Goal: Information Seeking & Learning: Find specific fact

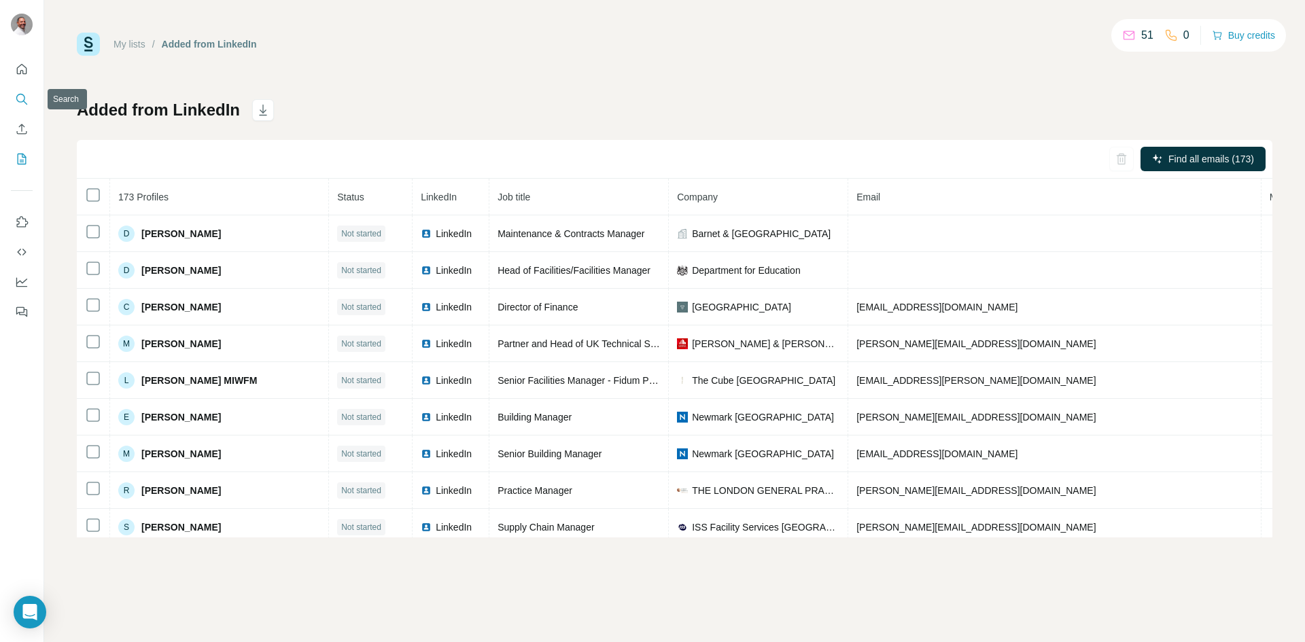
click at [26, 98] on icon "Search" at bounding box center [22, 99] width 14 height 14
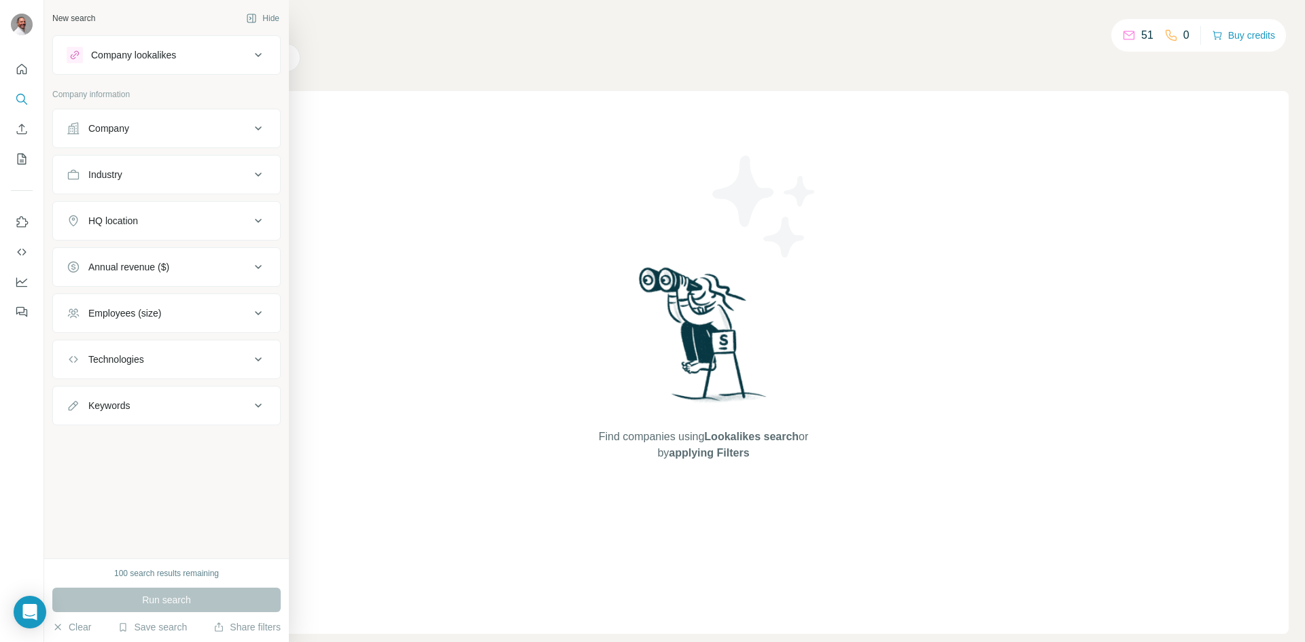
click at [239, 131] on div "Company" at bounding box center [159, 129] width 184 height 14
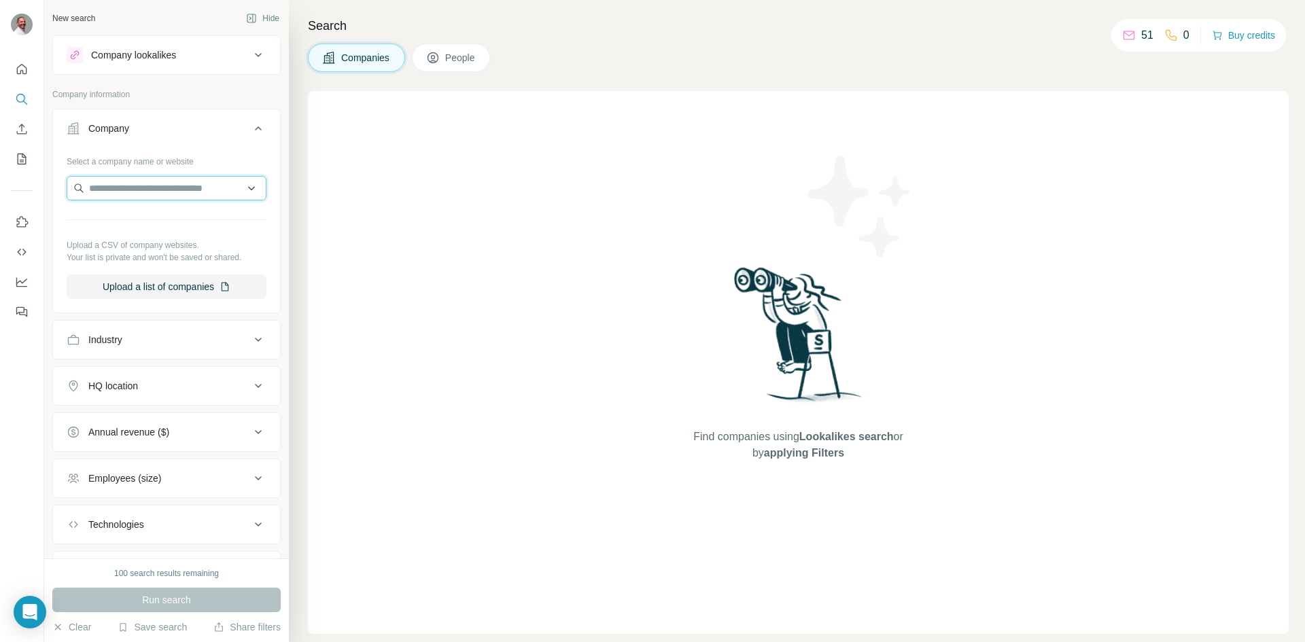
click at [196, 186] on input "text" at bounding box center [167, 188] width 200 height 24
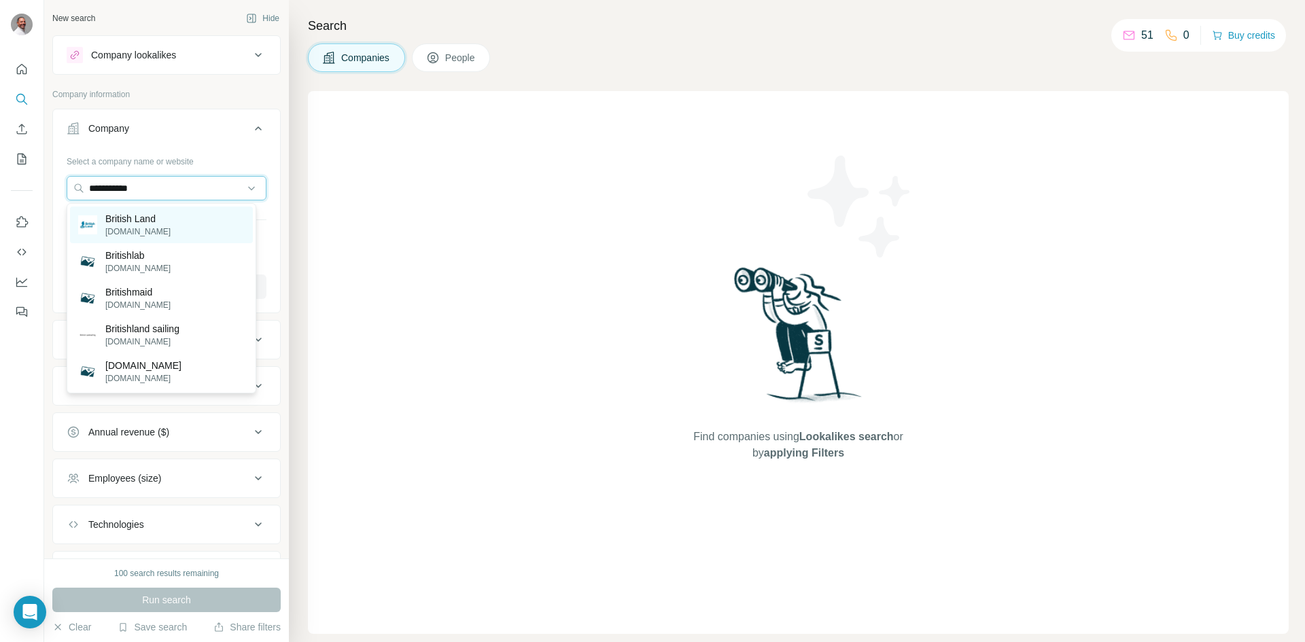
type input "**********"
click at [132, 228] on p "[DOMAIN_NAME]" at bounding box center [137, 232] width 65 height 12
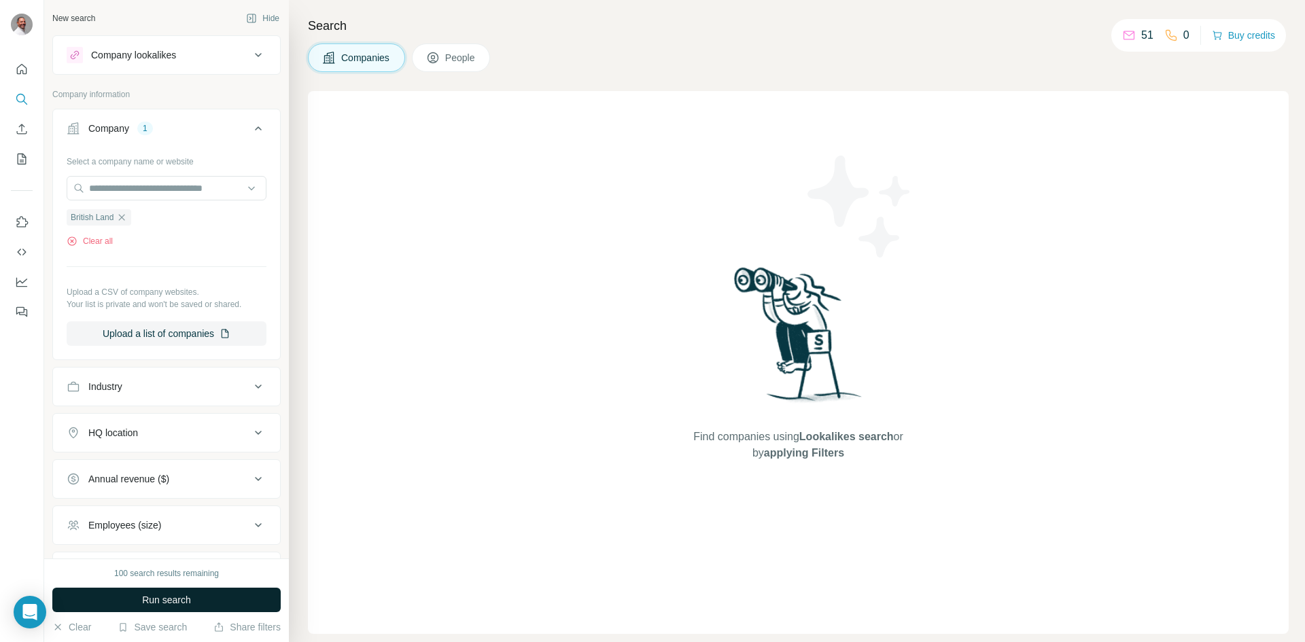
click at [180, 598] on span "Run search" at bounding box center [166, 600] width 49 height 14
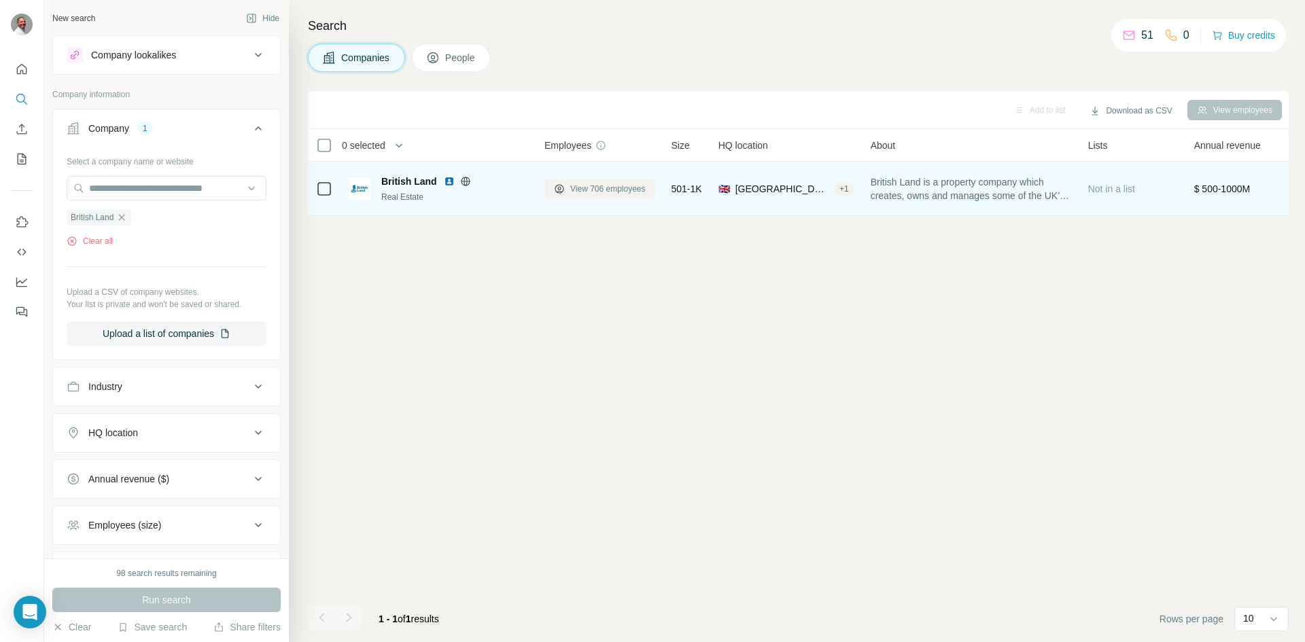
click at [609, 187] on span "View 706 employees" at bounding box center [607, 189] width 75 height 12
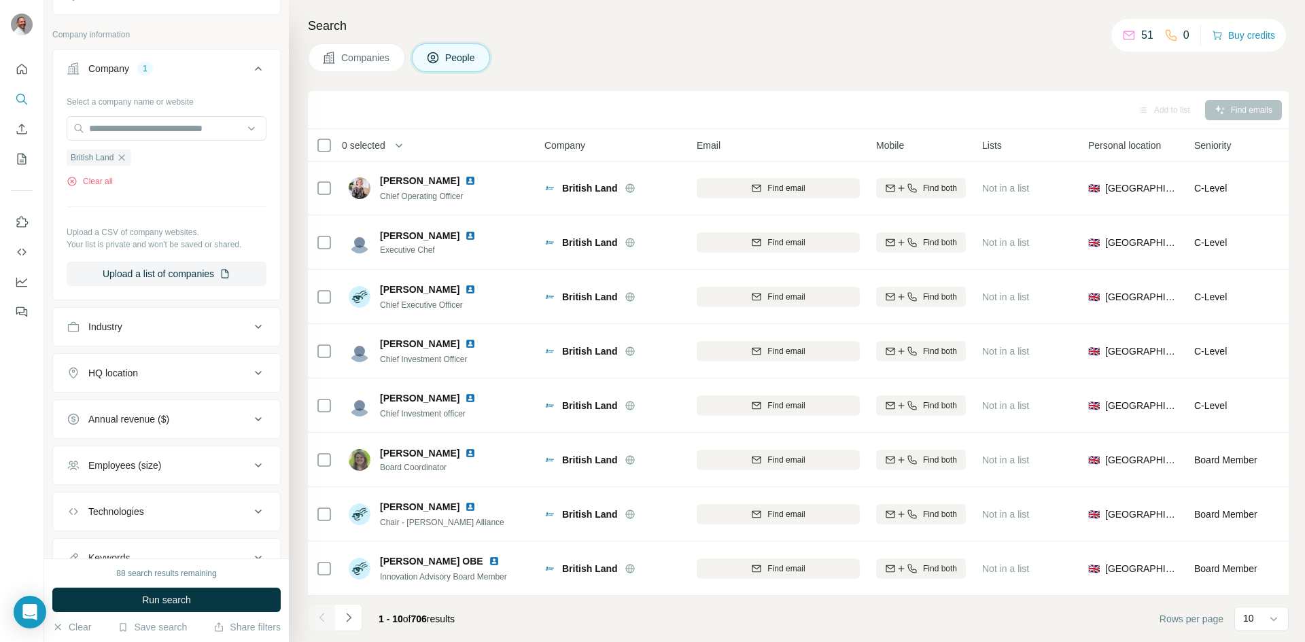
scroll to position [330, 0]
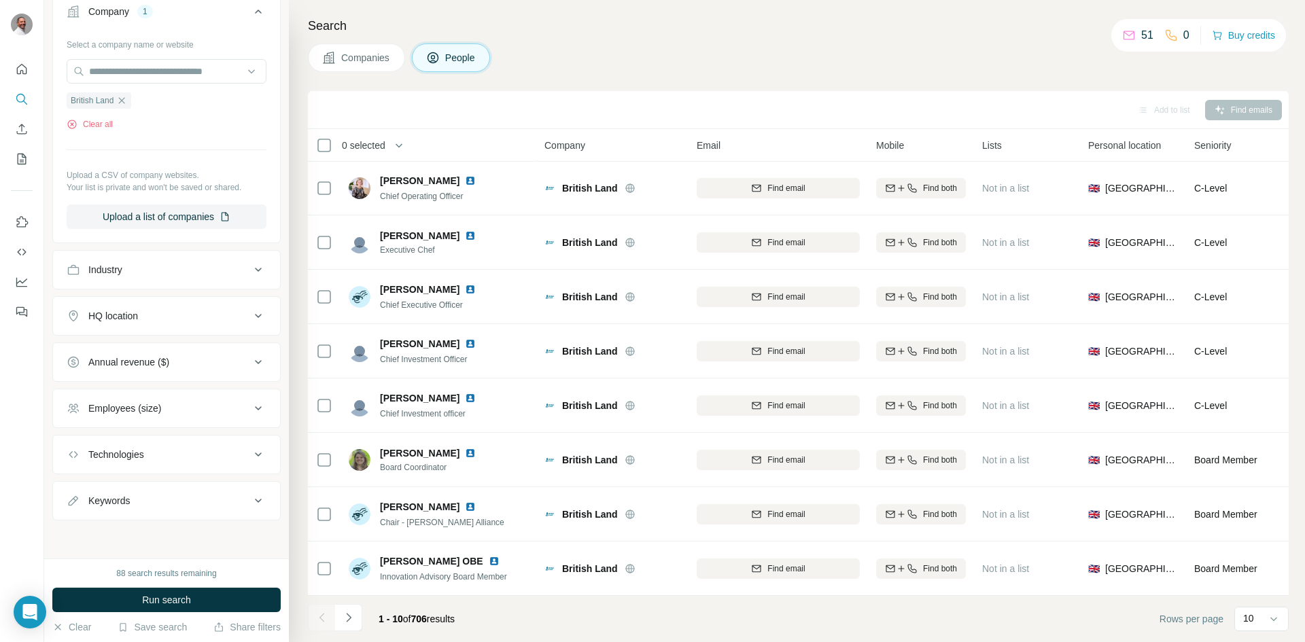
click at [145, 500] on div "Keywords" at bounding box center [159, 501] width 184 height 14
click at [135, 532] on input "text" at bounding box center [153, 534] width 173 height 24
paste input "**********"
click at [154, 602] on span "Run search" at bounding box center [166, 600] width 49 height 14
click at [164, 538] on input "**********" at bounding box center [153, 534] width 173 height 24
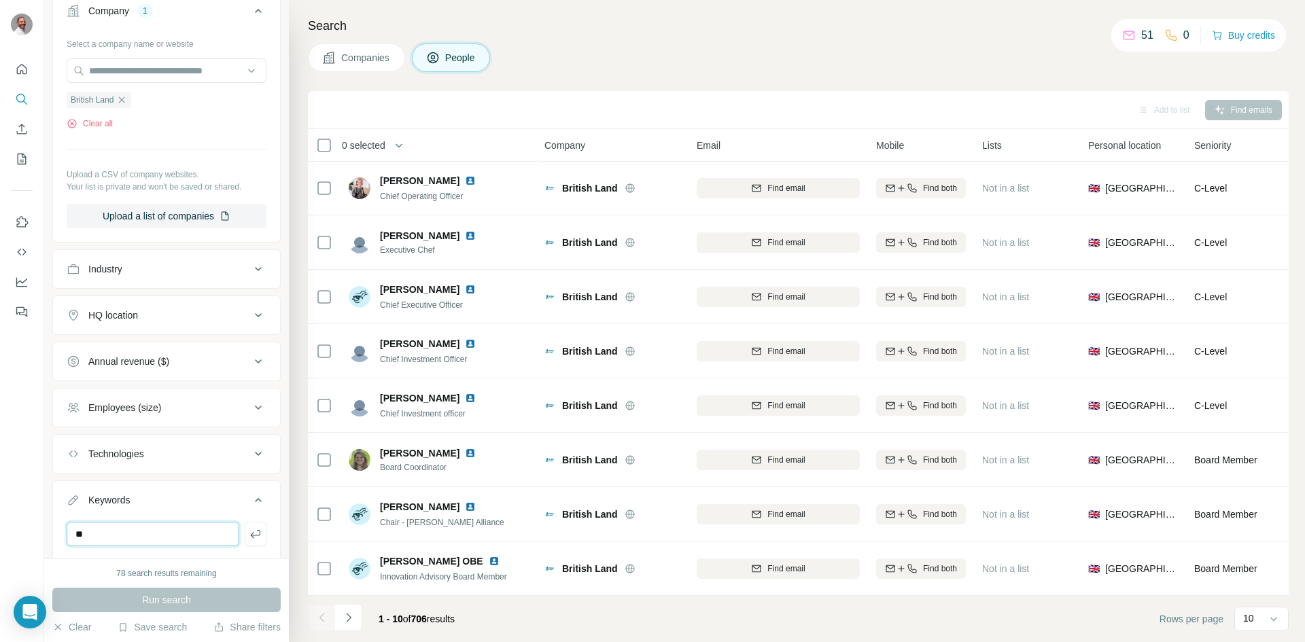
type input "*"
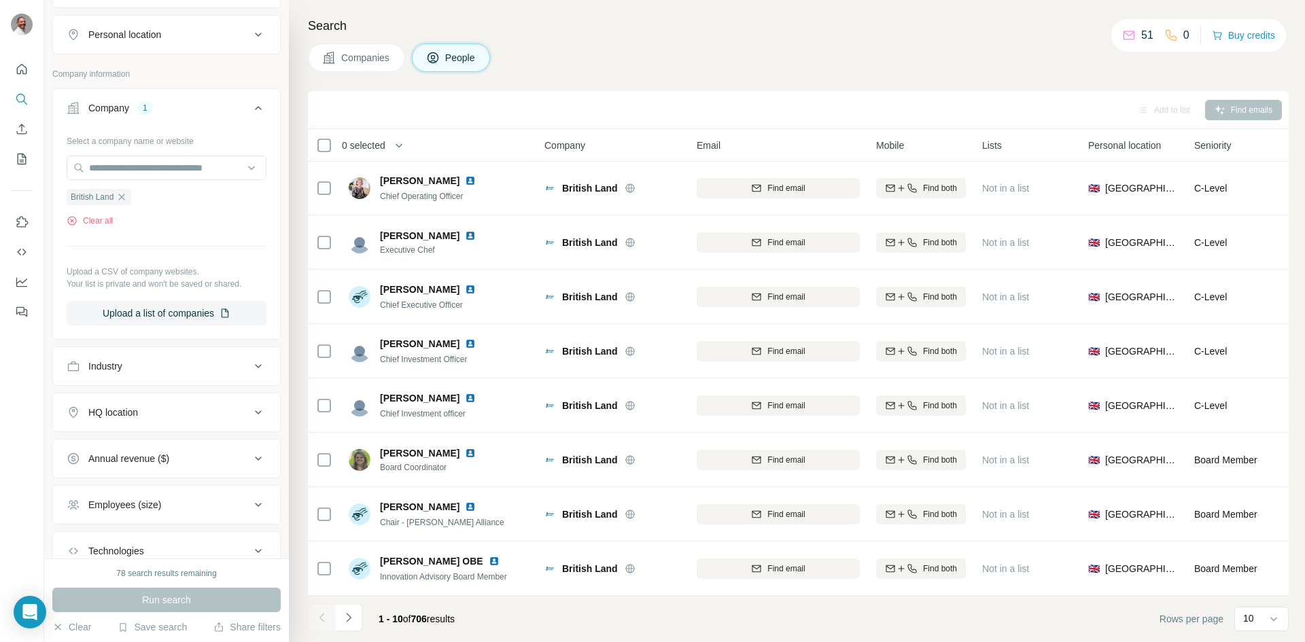
scroll to position [58, 0]
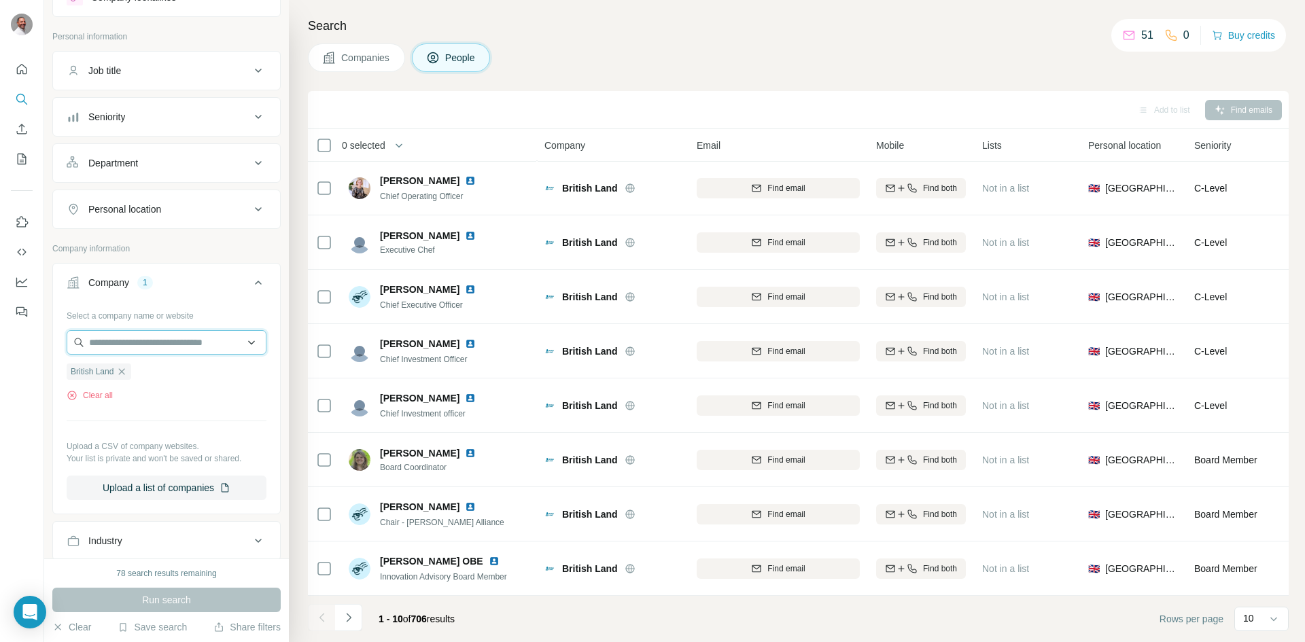
click at [179, 345] on input "text" at bounding box center [167, 342] width 200 height 24
click at [466, 62] on span "People" at bounding box center [460, 58] width 31 height 14
click at [466, 57] on span "People" at bounding box center [460, 58] width 31 height 14
click at [462, 58] on span "People" at bounding box center [460, 58] width 31 height 14
click at [347, 56] on span "Companies" at bounding box center [366, 58] width 50 height 14
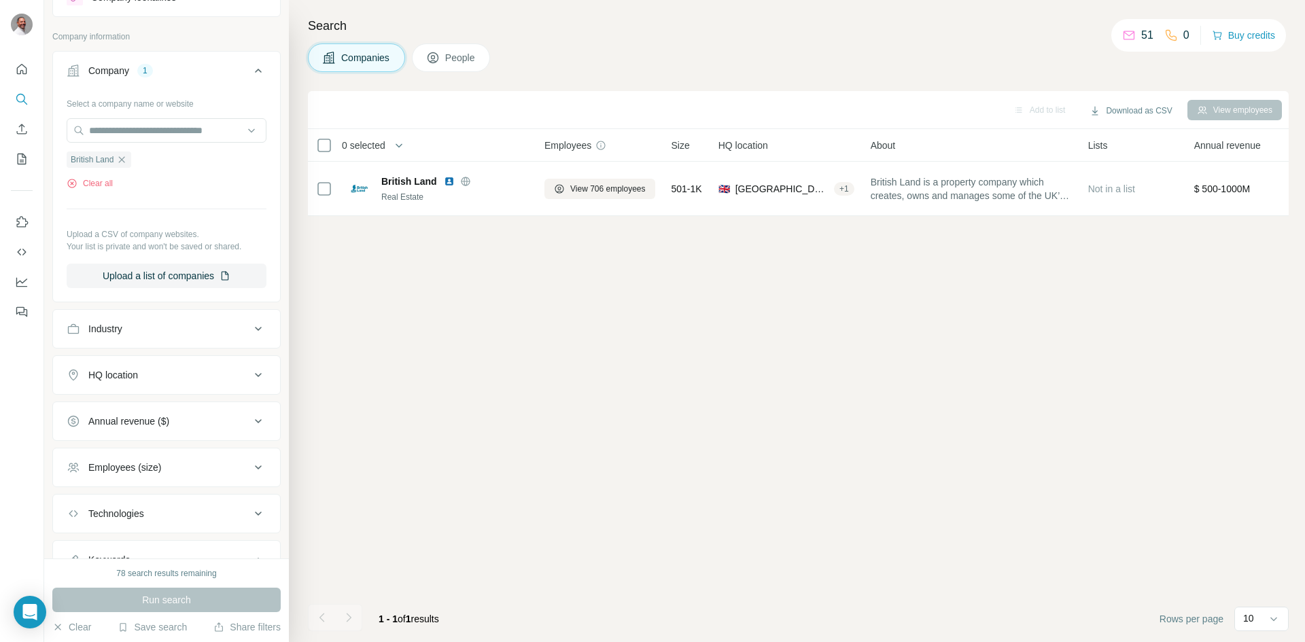
scroll to position [0, 0]
click at [1222, 115] on button "View employees" at bounding box center [1235, 110] width 94 height 20
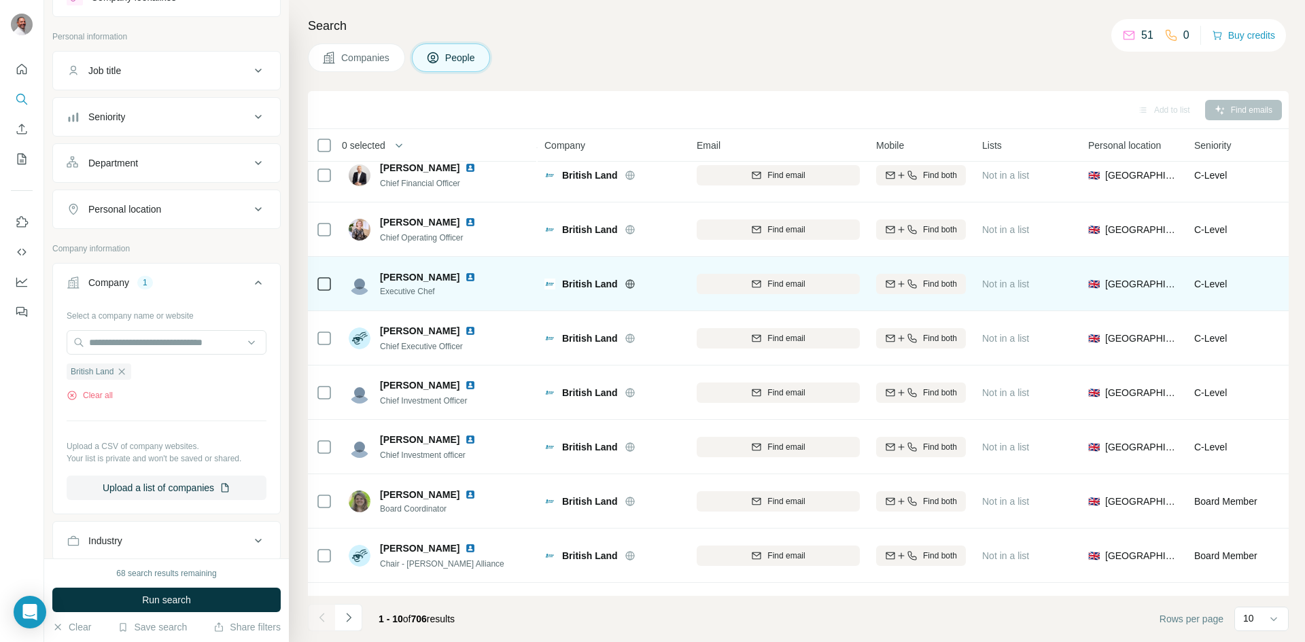
scroll to position [116, 0]
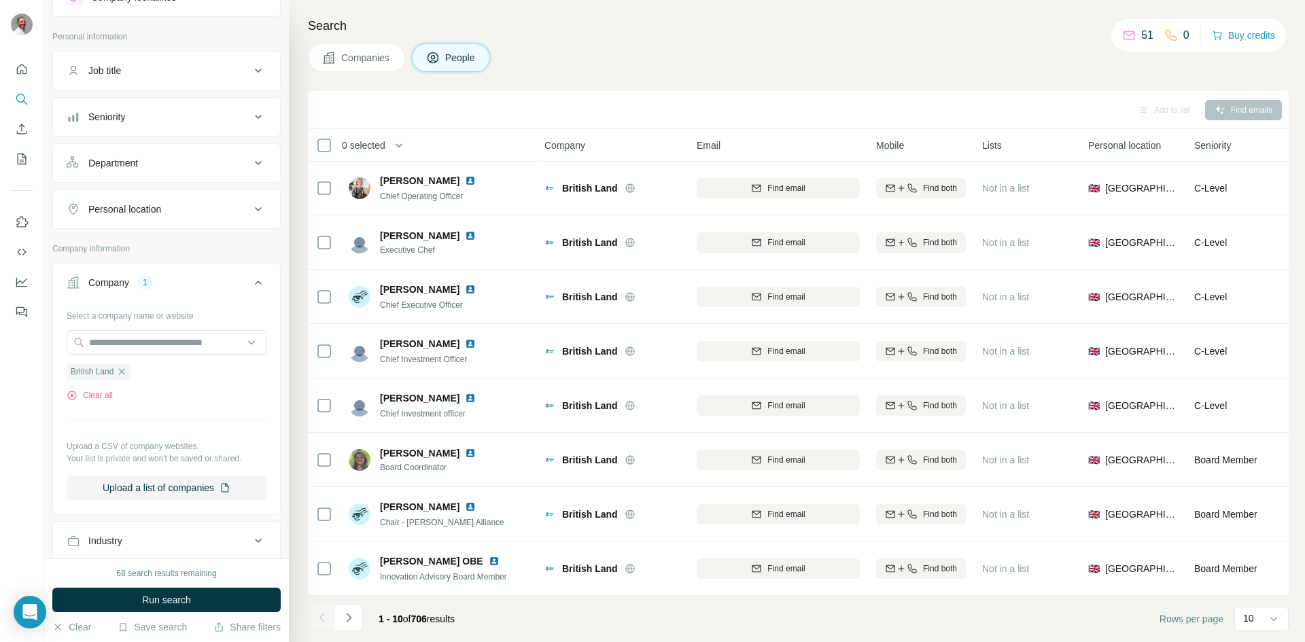
click at [464, 58] on span "People" at bounding box center [460, 58] width 31 height 14
click at [204, 72] on div "Job title" at bounding box center [159, 71] width 184 height 14
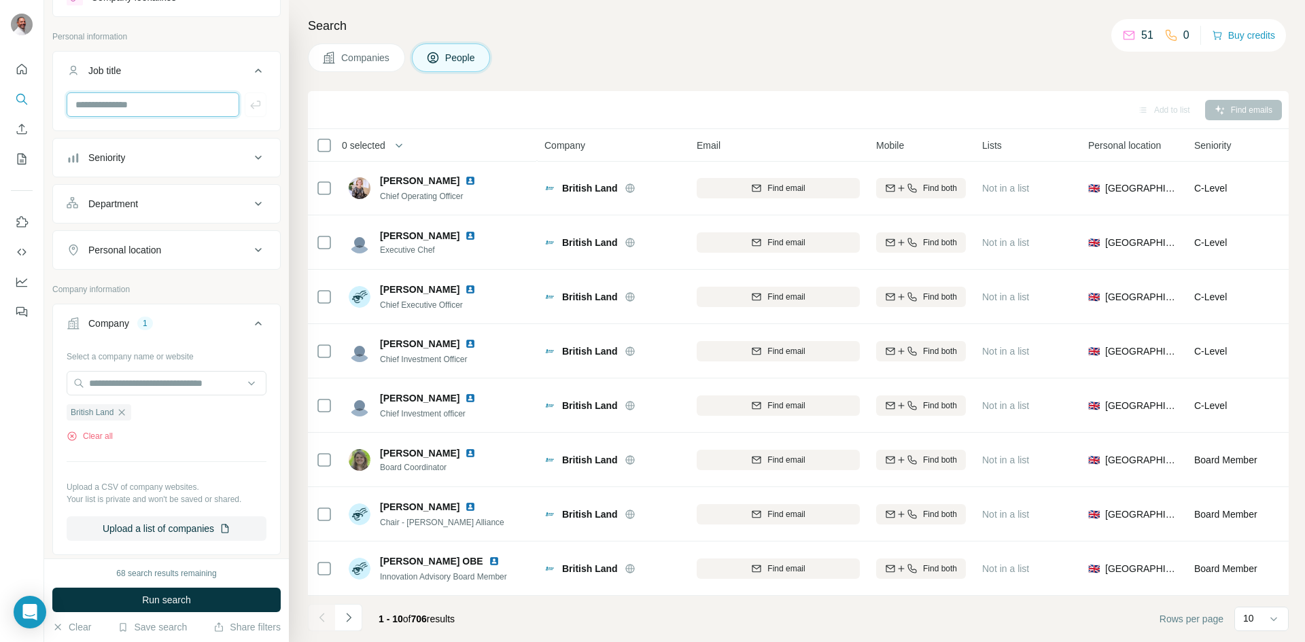
click at [127, 109] on input "text" at bounding box center [153, 104] width 173 height 24
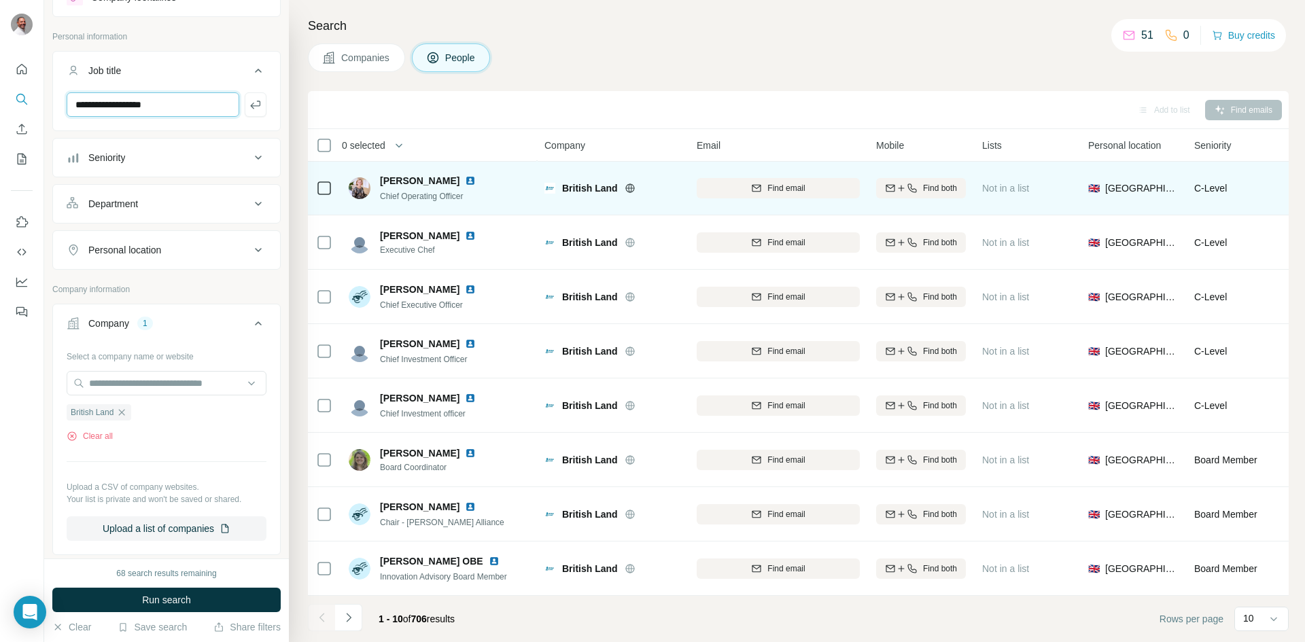
type input "**********"
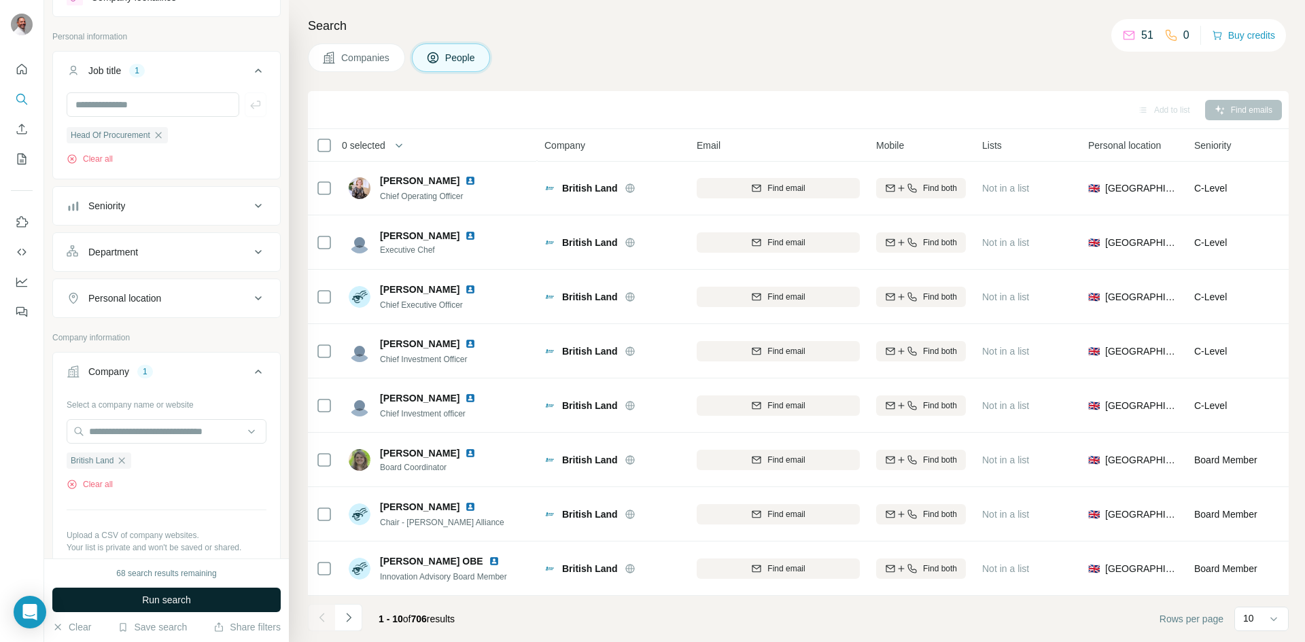
click at [218, 597] on button "Run search" at bounding box center [166, 600] width 228 height 24
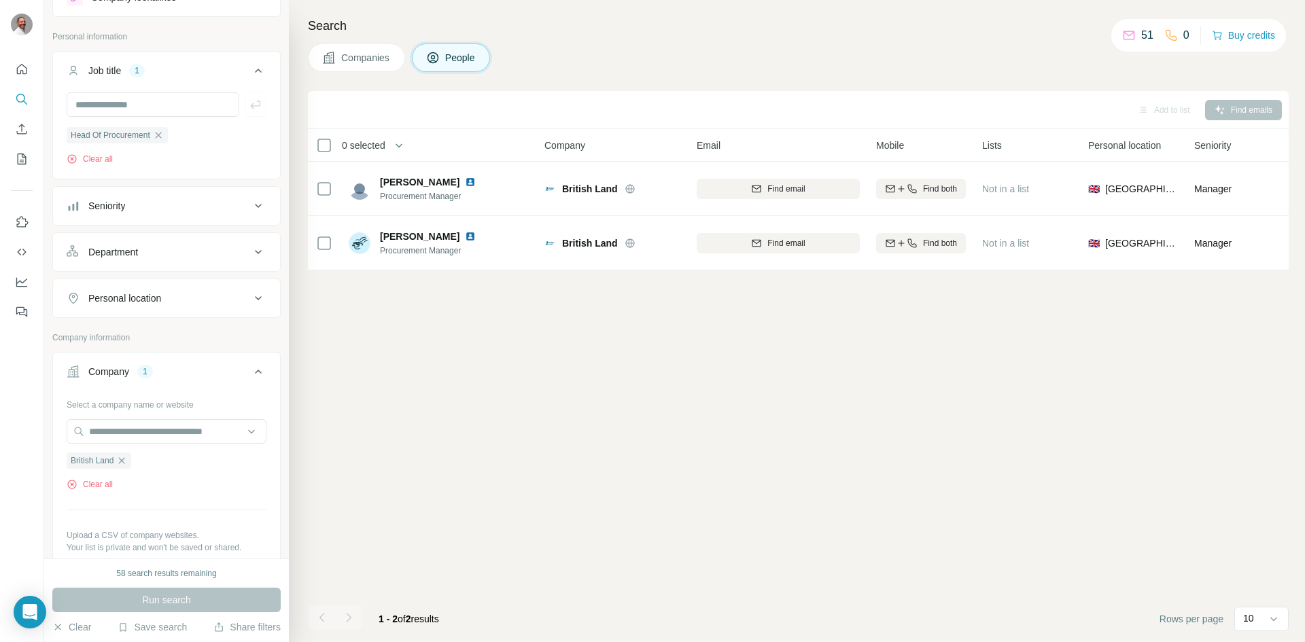
click at [128, 202] on div "Seniority" at bounding box center [159, 206] width 184 height 14
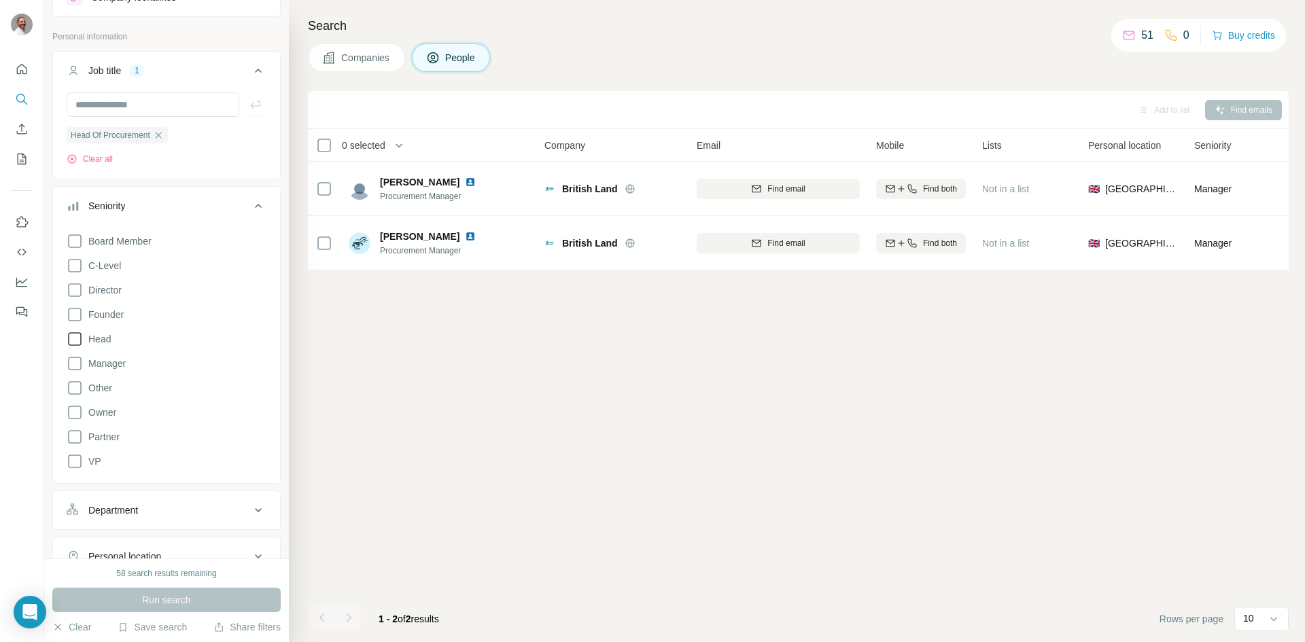
click at [80, 339] on icon at bounding box center [75, 339] width 16 height 16
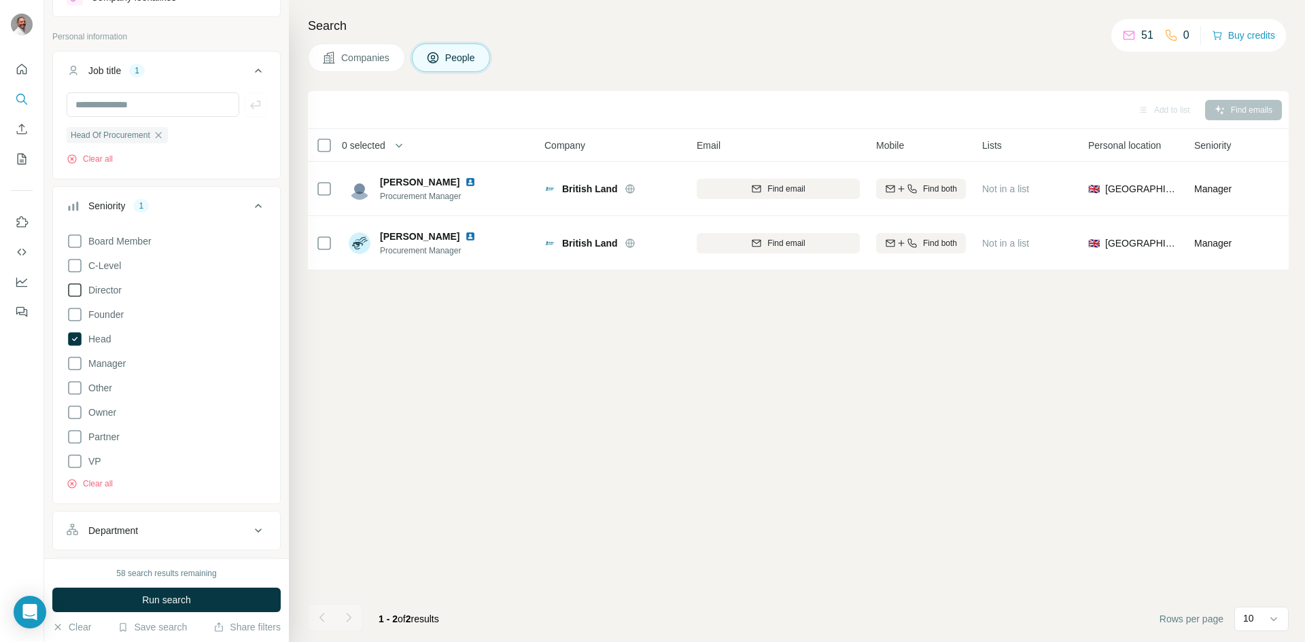
click at [71, 292] on icon at bounding box center [75, 290] width 16 height 16
click at [190, 532] on div "Department" at bounding box center [159, 531] width 184 height 14
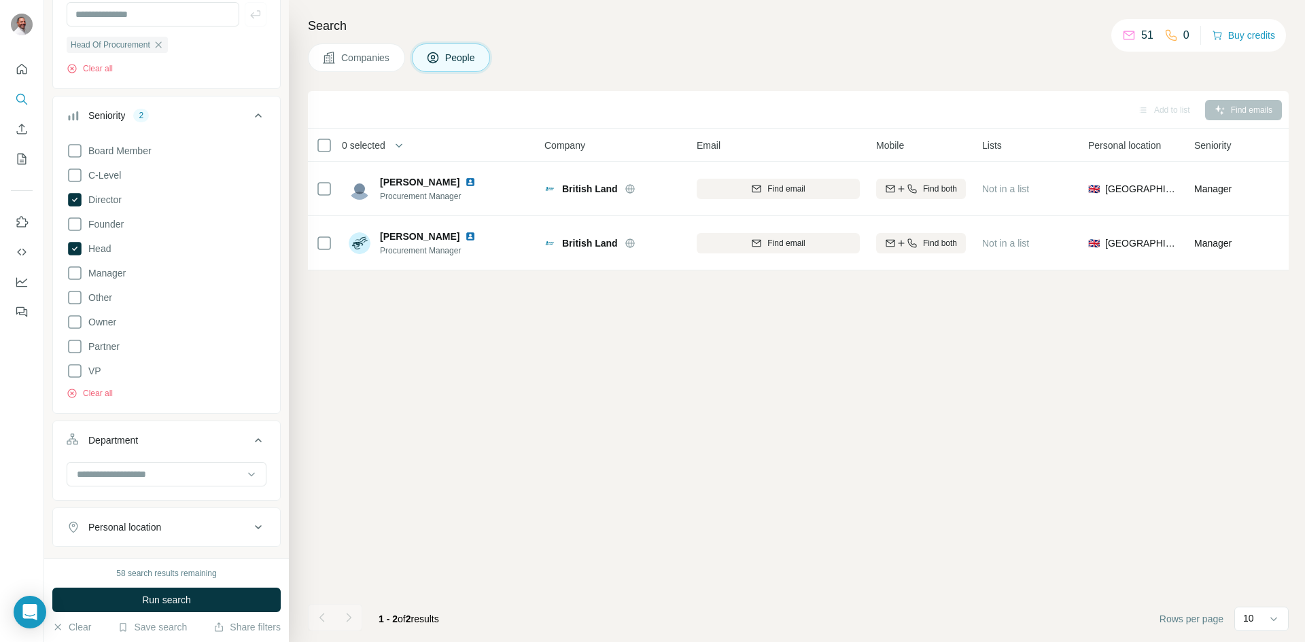
scroll to position [194, 0]
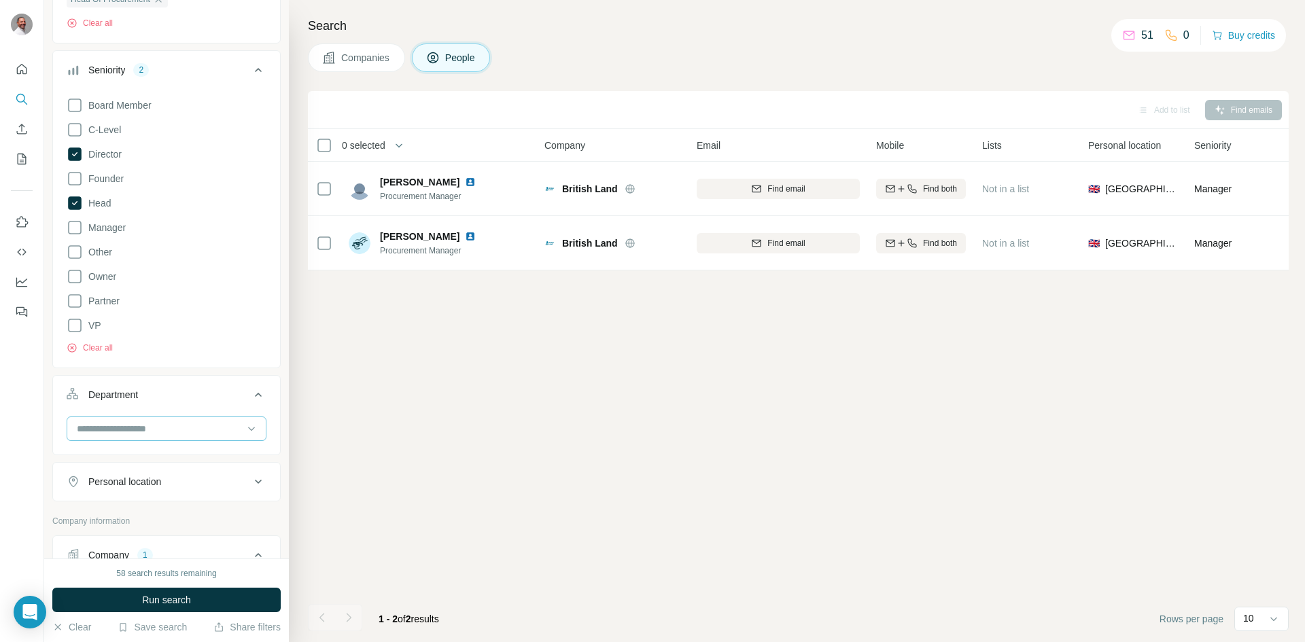
click at [155, 423] on div at bounding box center [159, 428] width 168 height 23
type input "*"
type input "******"
click at [133, 456] on p "Procurement" at bounding box center [105, 460] width 54 height 14
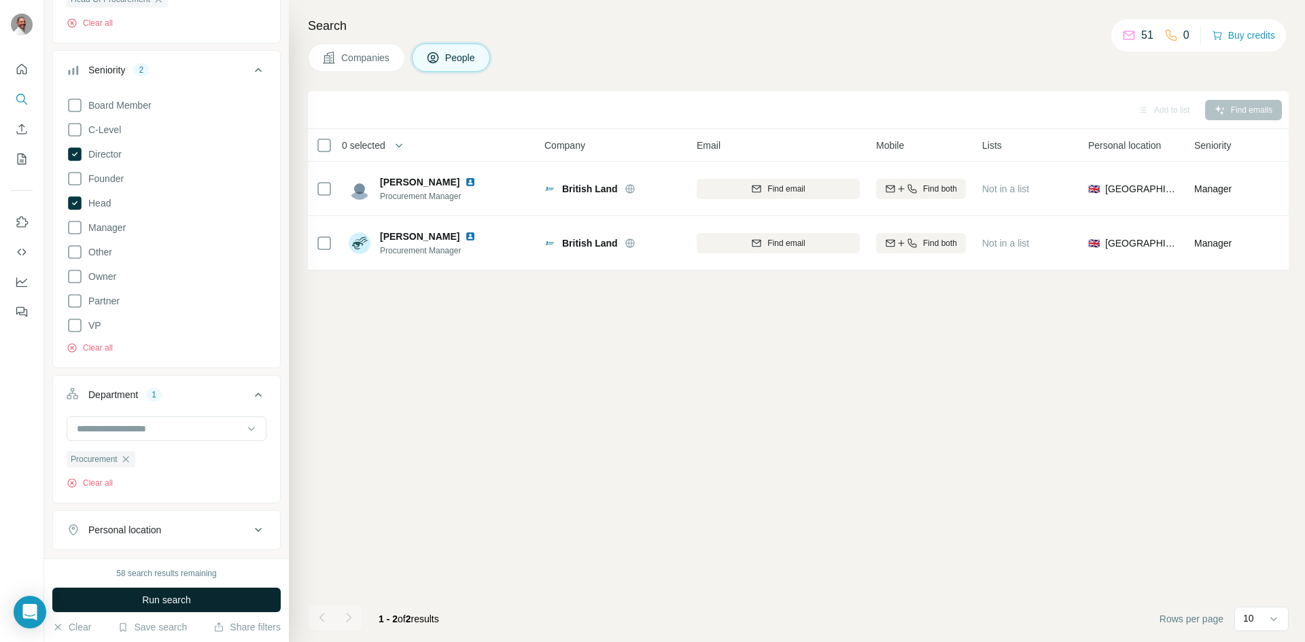
click at [185, 595] on span "Run search" at bounding box center [166, 600] width 49 height 14
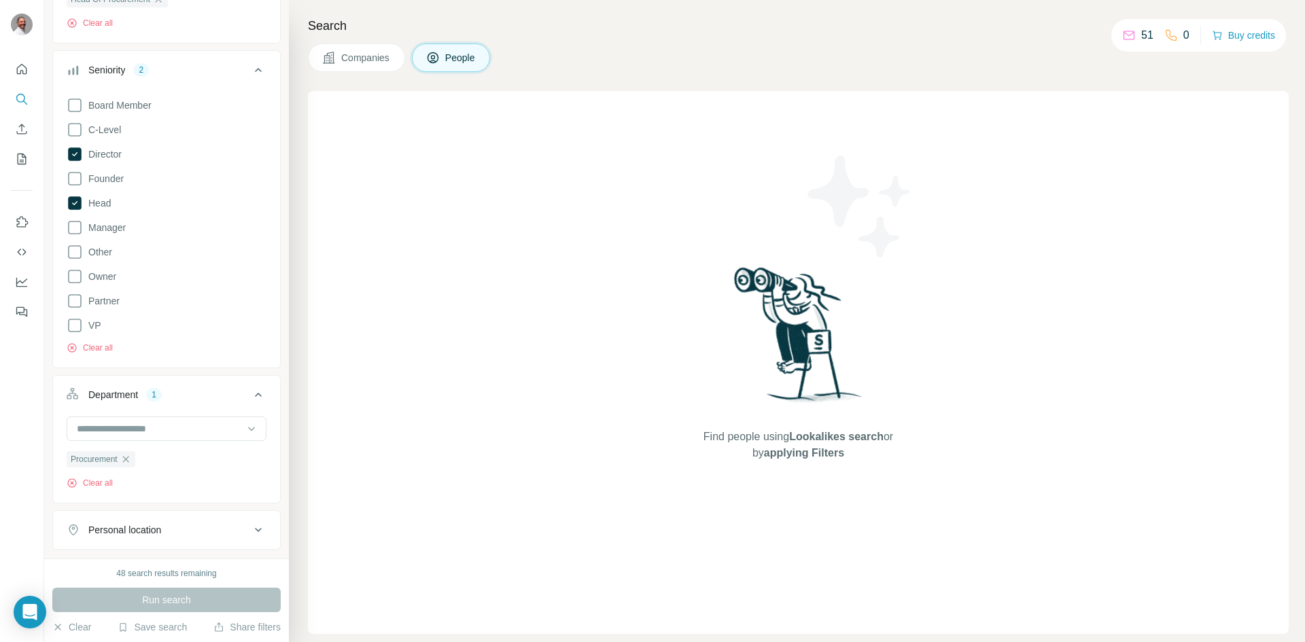
click at [440, 60] on icon at bounding box center [433, 58] width 14 height 14
click at [77, 154] on icon at bounding box center [74, 154] width 5 height 4
click at [191, 598] on button "Run search" at bounding box center [166, 600] width 228 height 24
click at [358, 58] on span "Companies" at bounding box center [366, 58] width 50 height 14
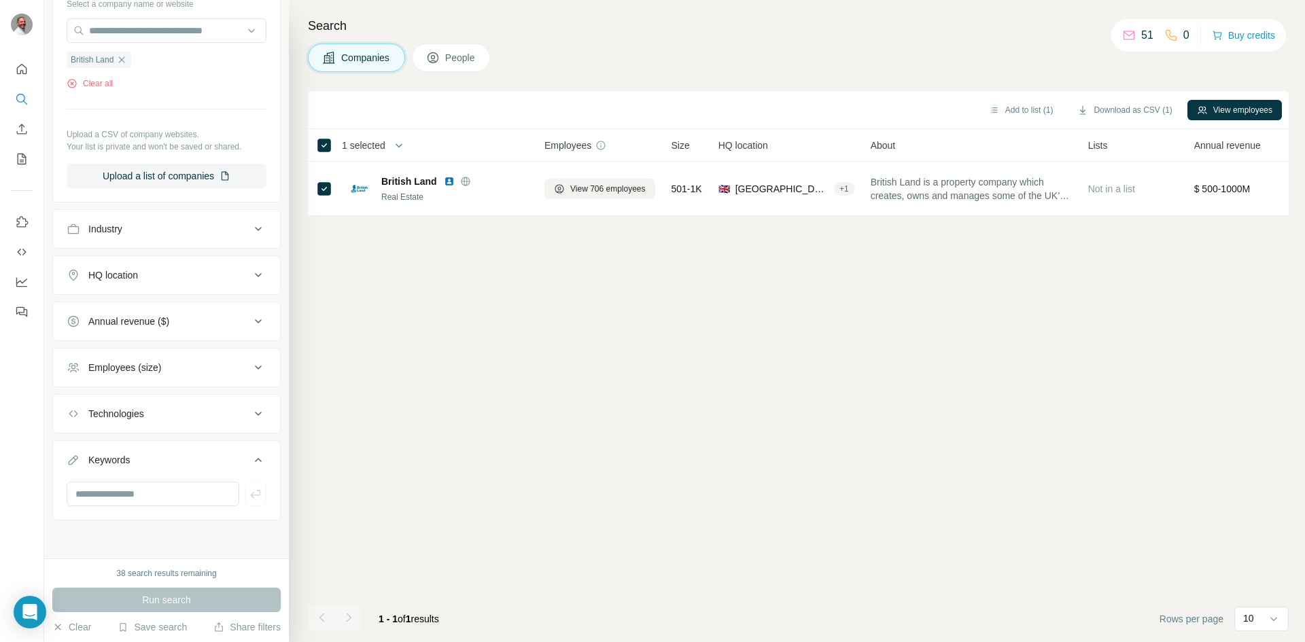
scroll to position [158, 0]
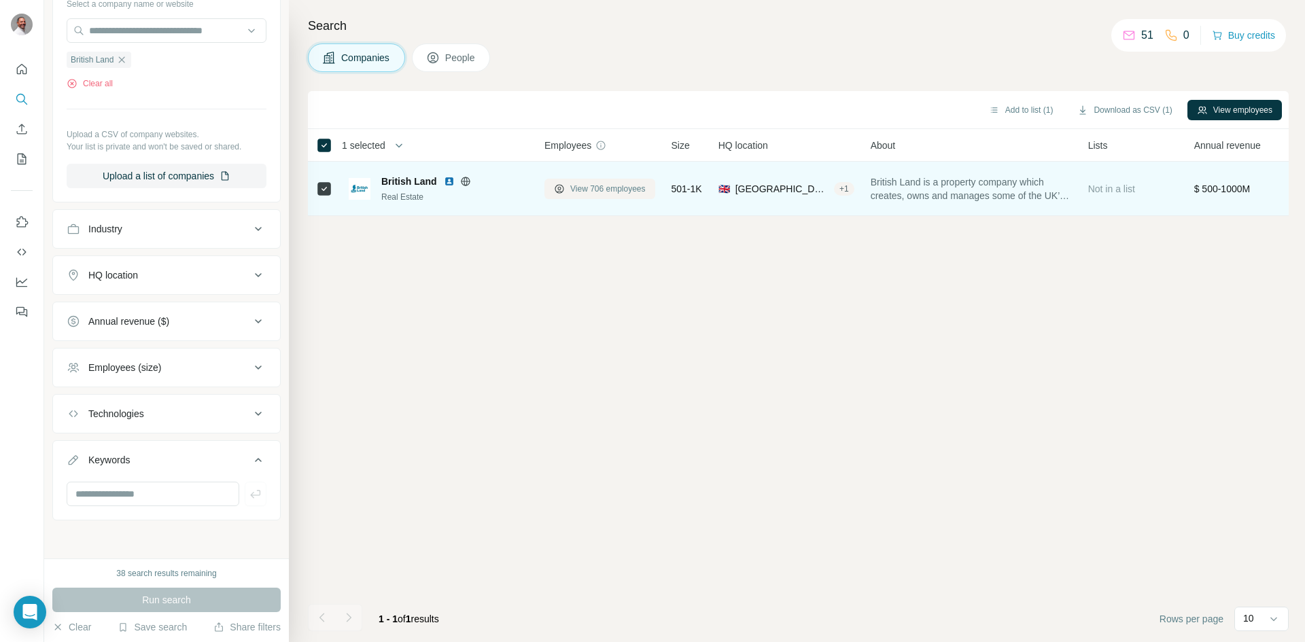
click at [598, 184] on span "View 706 employees" at bounding box center [607, 189] width 75 height 12
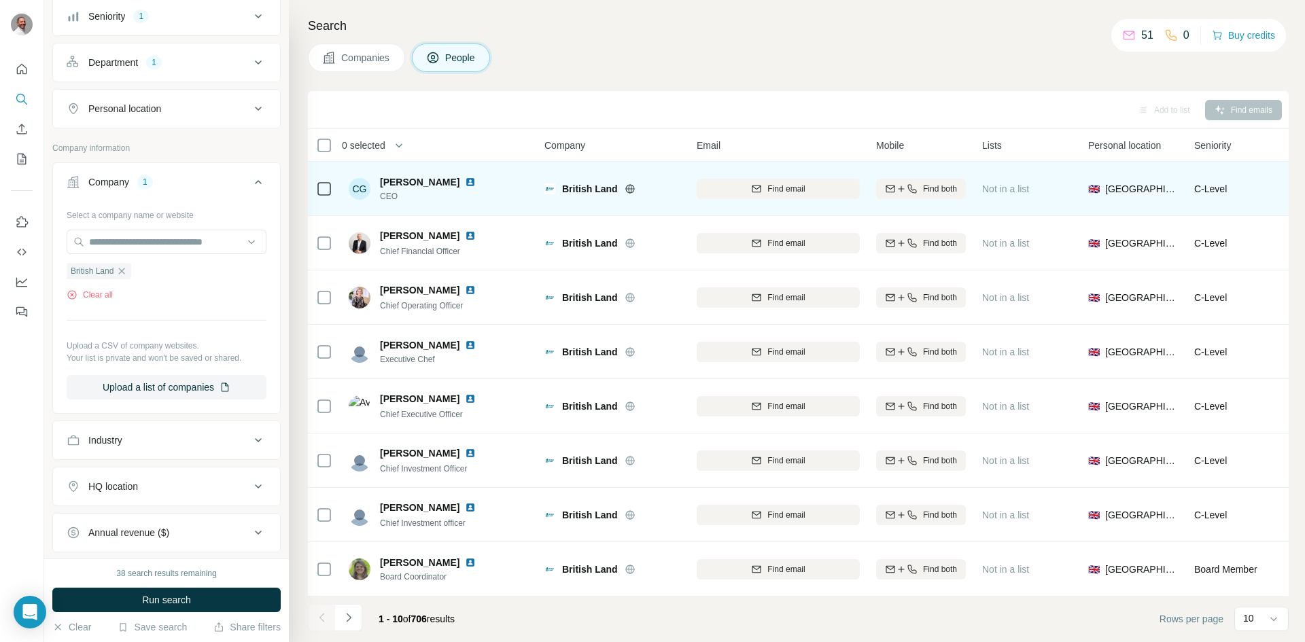
scroll to position [194, 0]
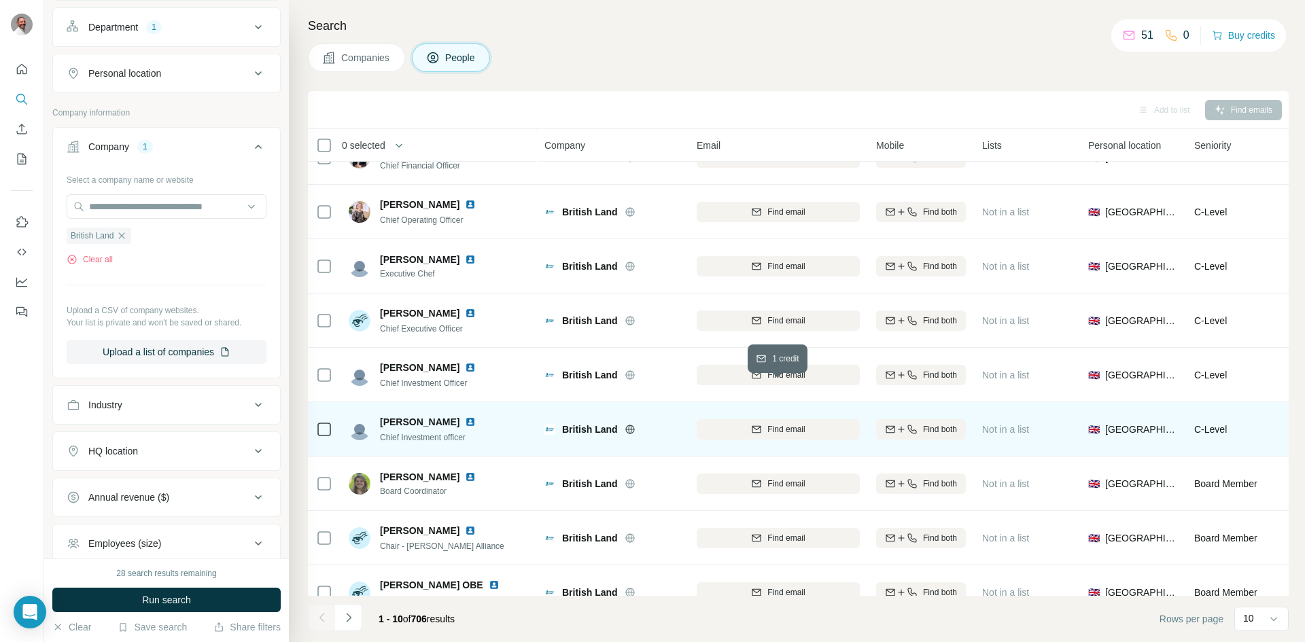
scroll to position [116, 0]
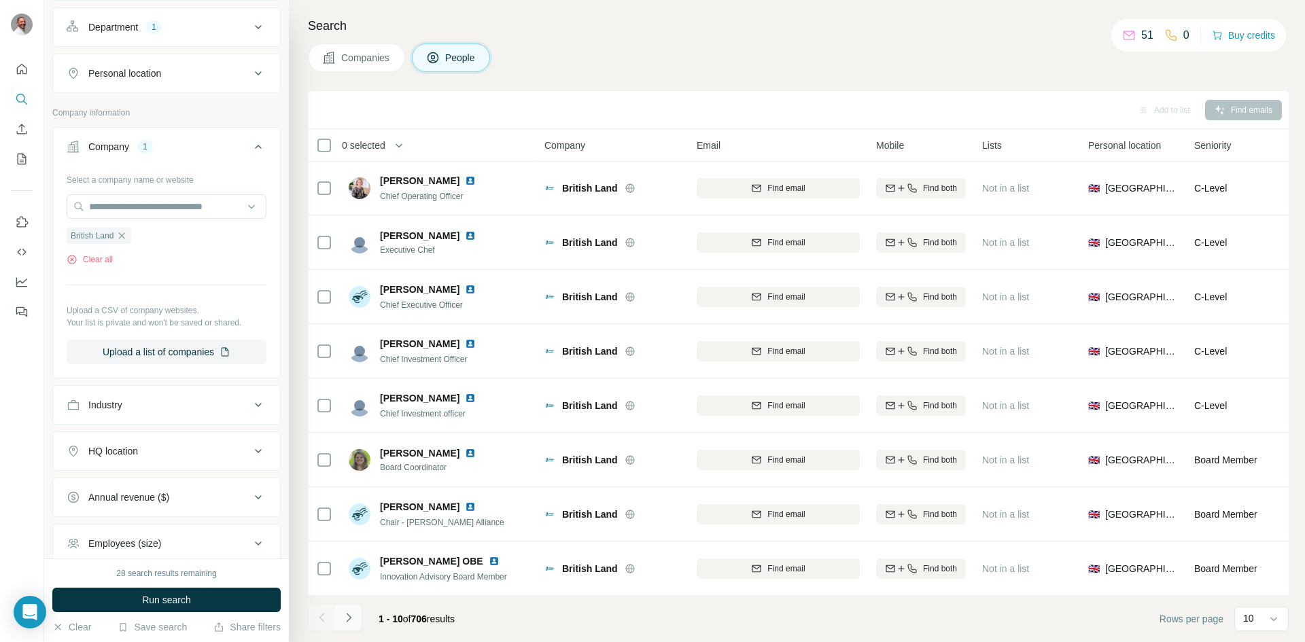
click at [343, 616] on icon "Navigate to next page" at bounding box center [349, 618] width 14 height 14
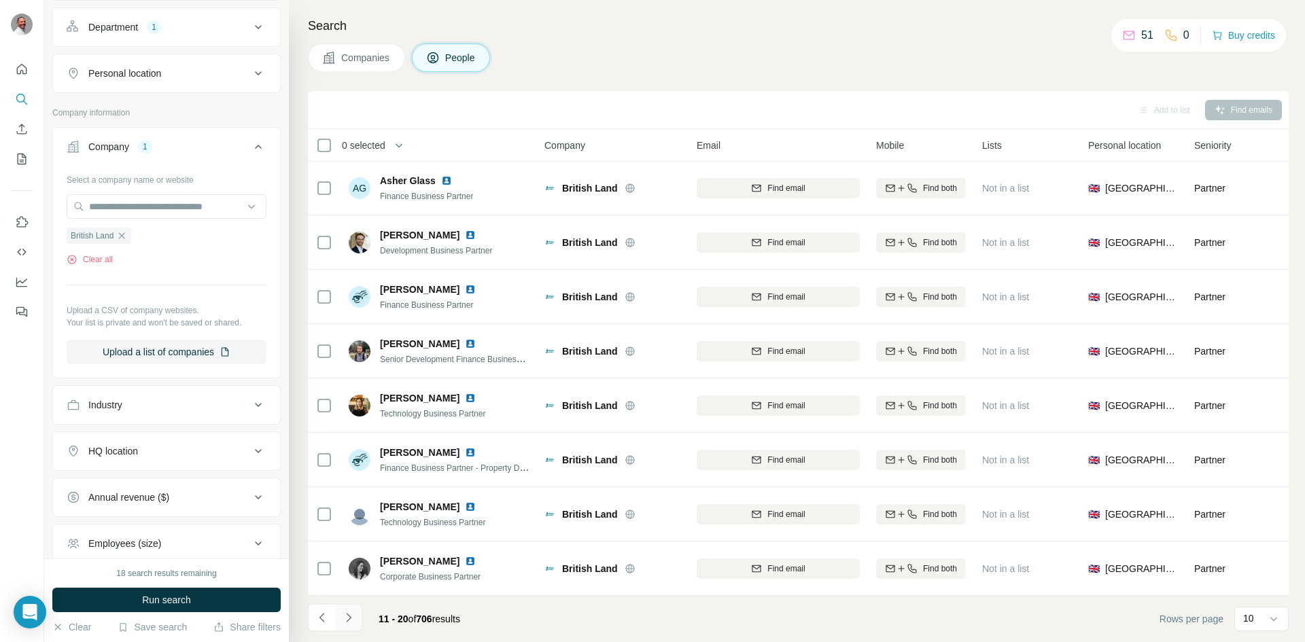
click at [345, 621] on icon "Navigate to next page" at bounding box center [349, 618] width 14 height 14
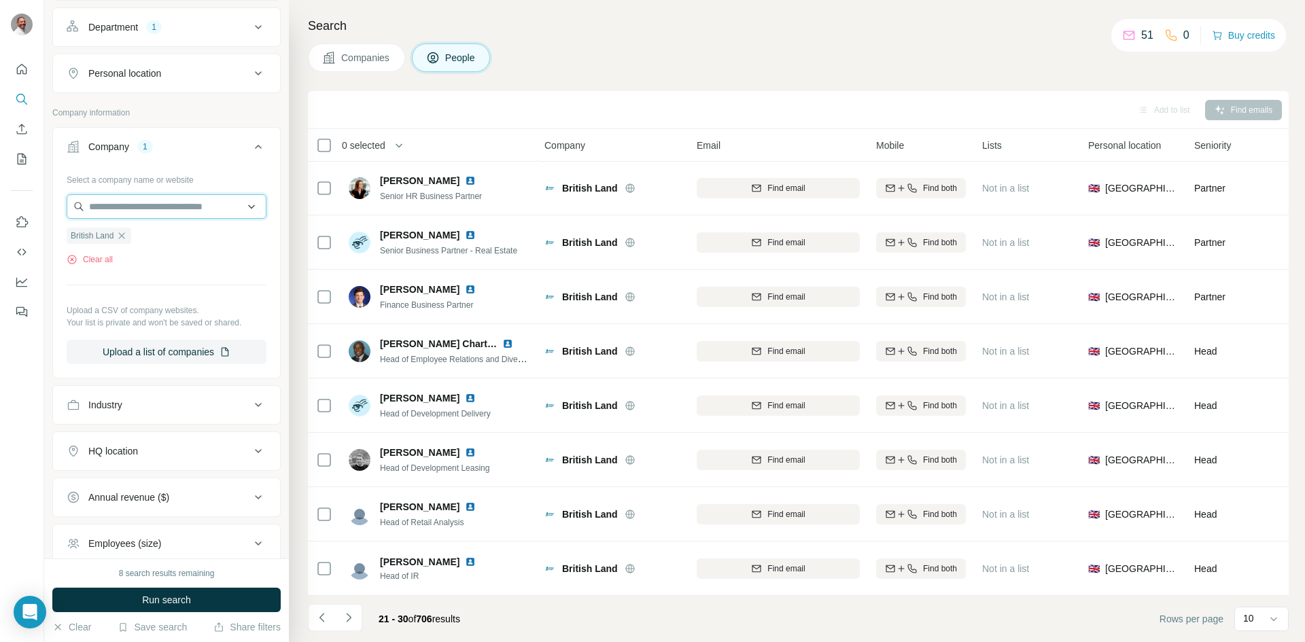
click at [177, 207] on input "text" at bounding box center [167, 206] width 200 height 24
click at [136, 203] on input "text" at bounding box center [167, 206] width 200 height 24
click at [144, 290] on div "Select a company name or website British Land Clear all Upload a CSV of company…" at bounding box center [167, 267] width 200 height 196
click at [123, 235] on icon "button" at bounding box center [122, 235] width 6 height 6
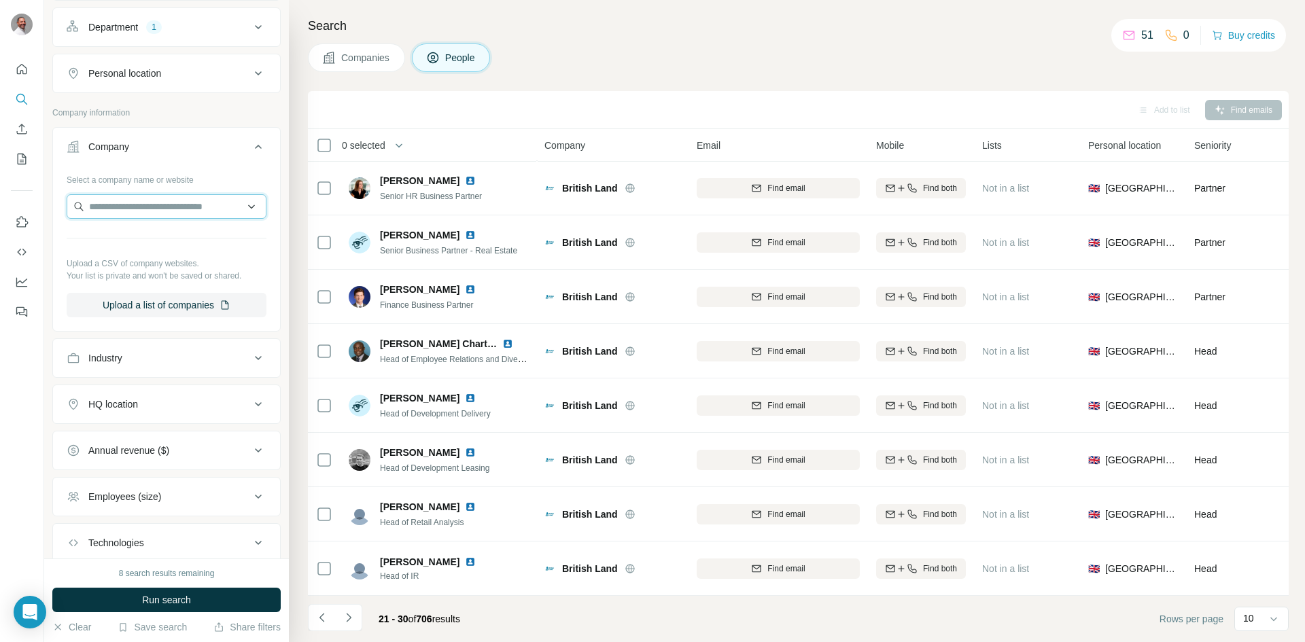
click at [121, 208] on input "text" at bounding box center [167, 206] width 200 height 24
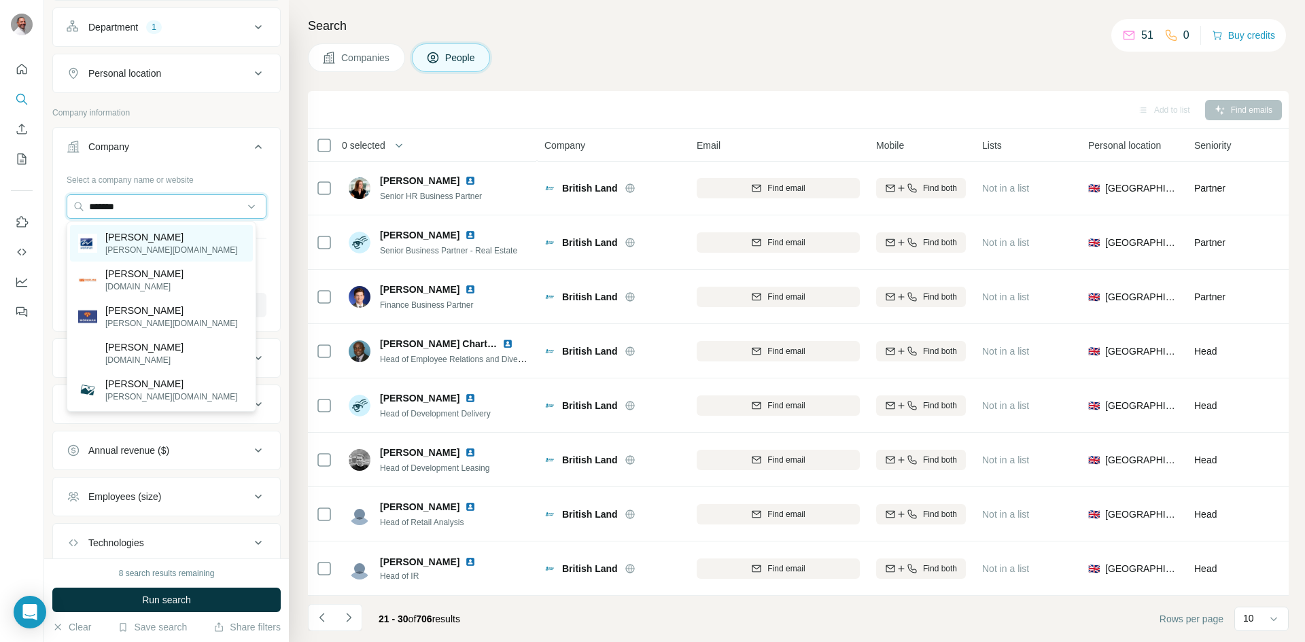
type input "*******"
click at [124, 243] on p "[PERSON_NAME]" at bounding box center [171, 237] width 133 height 14
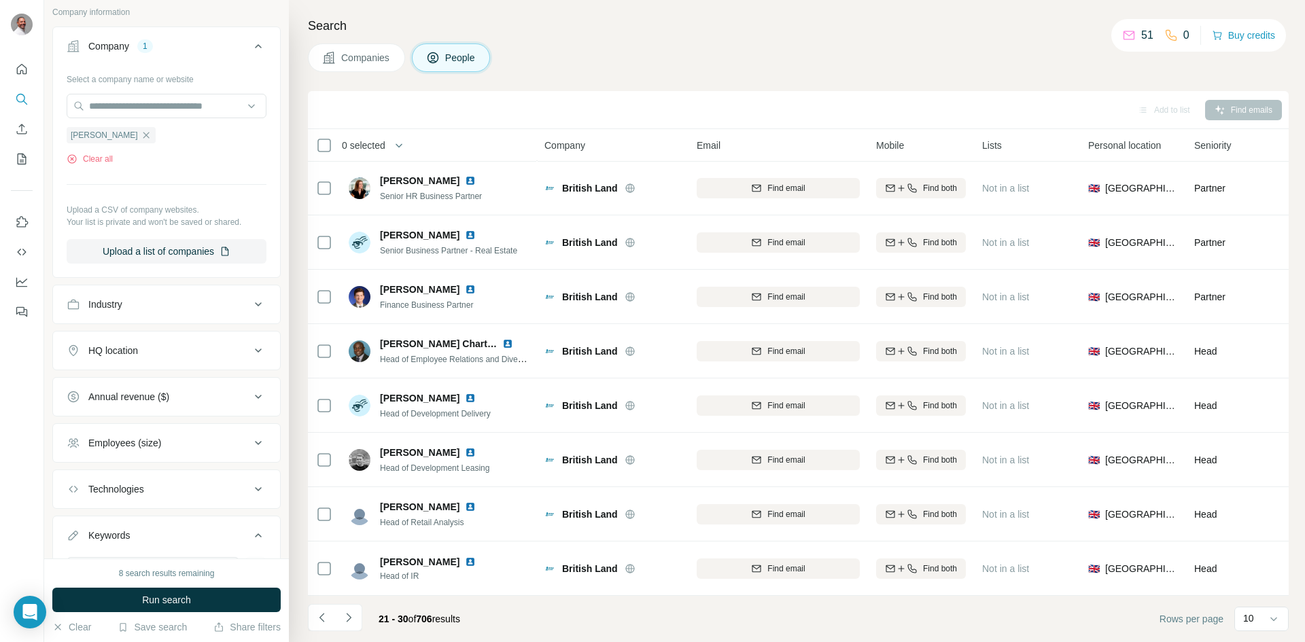
scroll to position [370, 0]
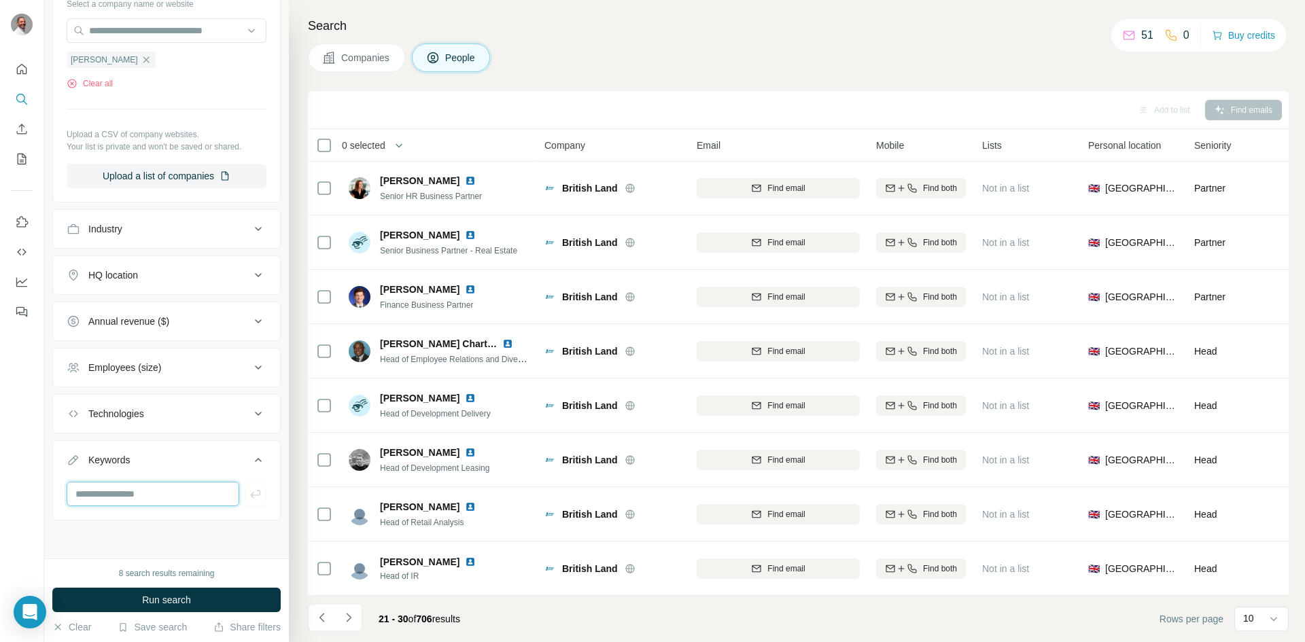
click at [188, 495] on input "text" at bounding box center [153, 494] width 173 height 24
type input "**********"
click at [220, 593] on button "Run search" at bounding box center [166, 600] width 228 height 24
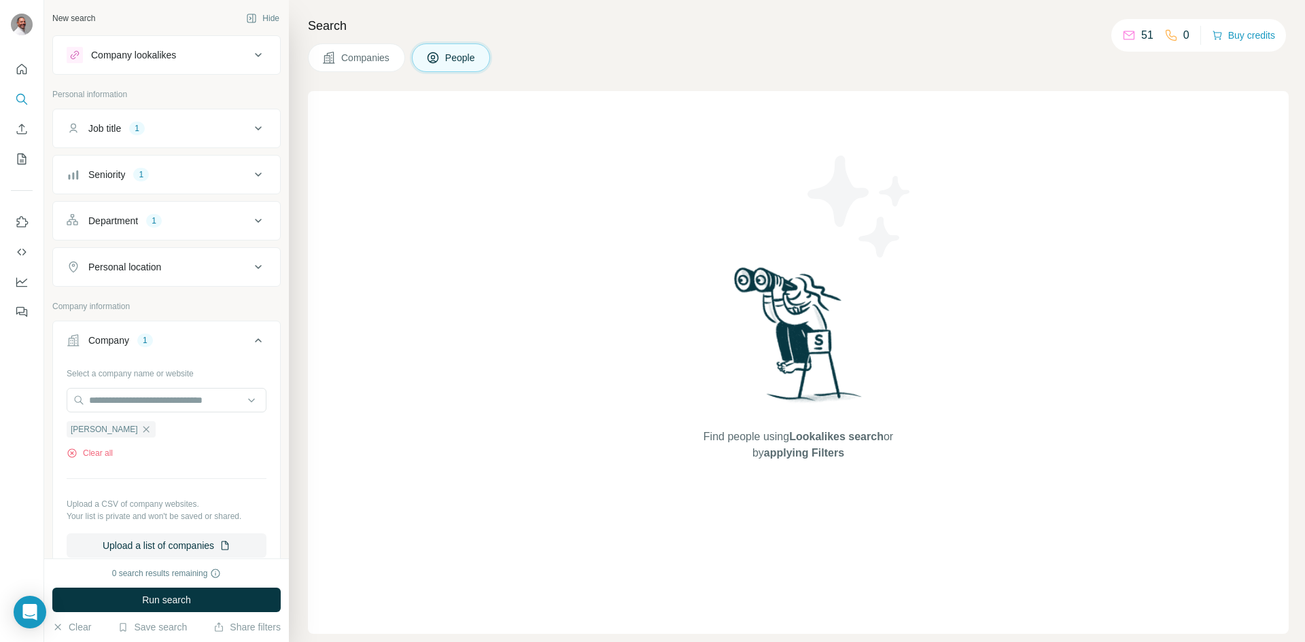
click at [228, 126] on div "Job title 1" at bounding box center [159, 129] width 184 height 14
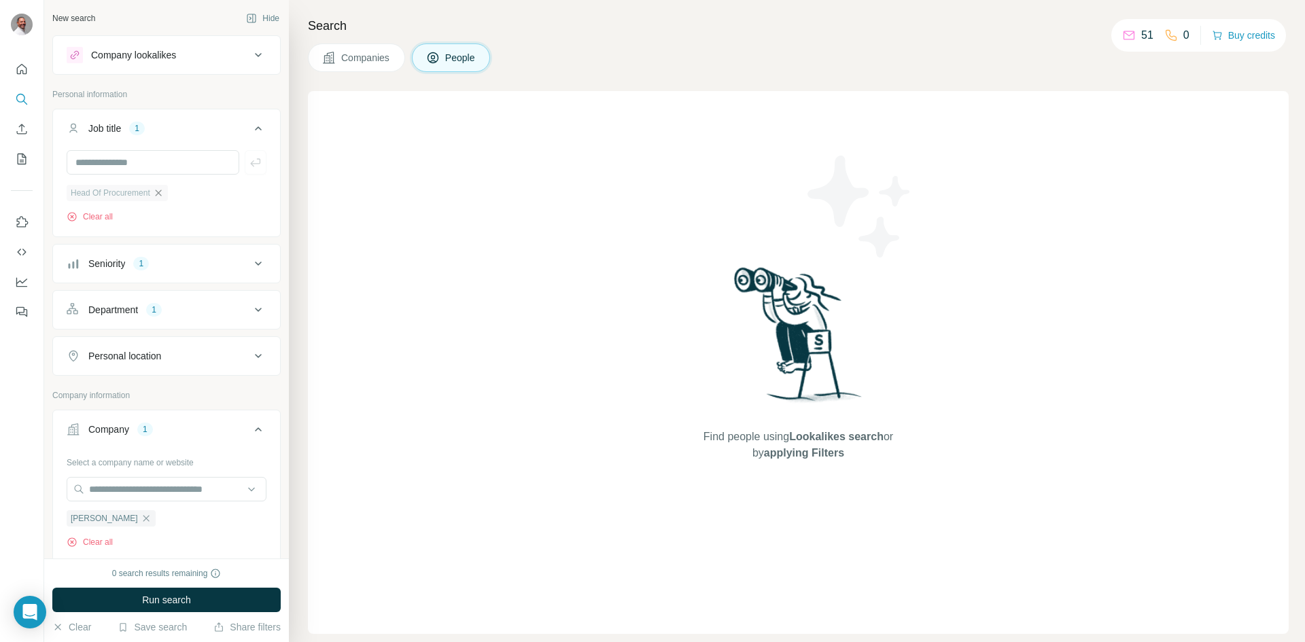
click at [162, 192] on icon "button" at bounding box center [158, 193] width 11 height 11
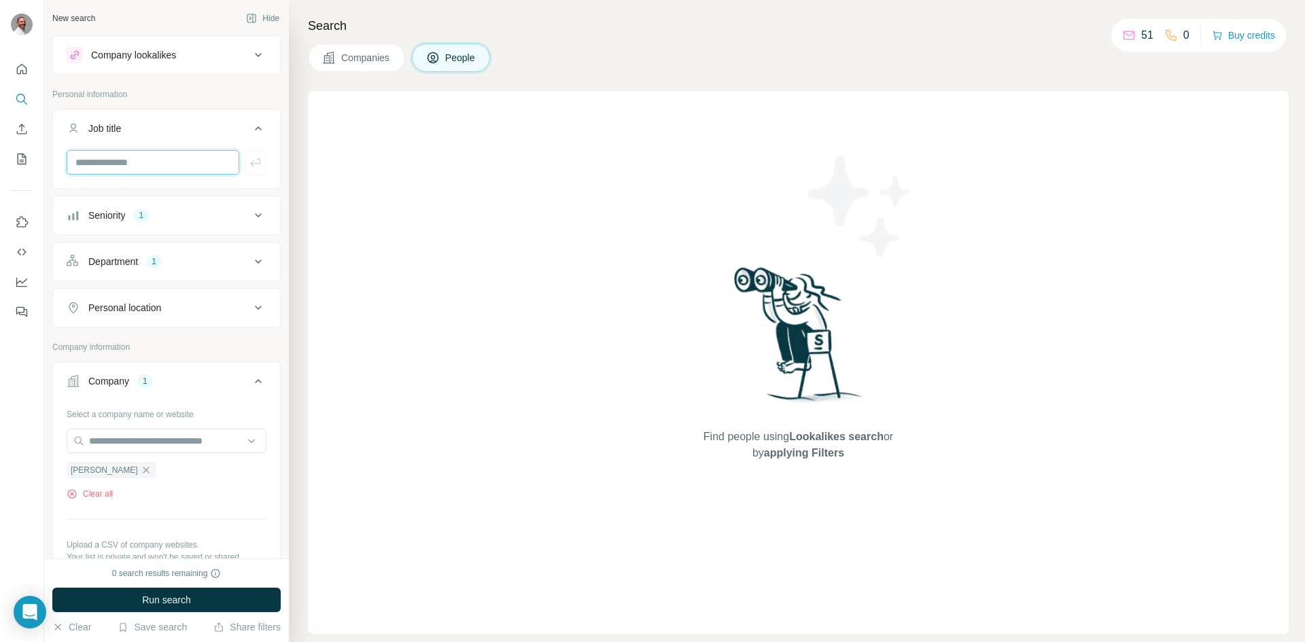
click at [154, 171] on input "text" at bounding box center [153, 162] width 173 height 24
type input "**********"
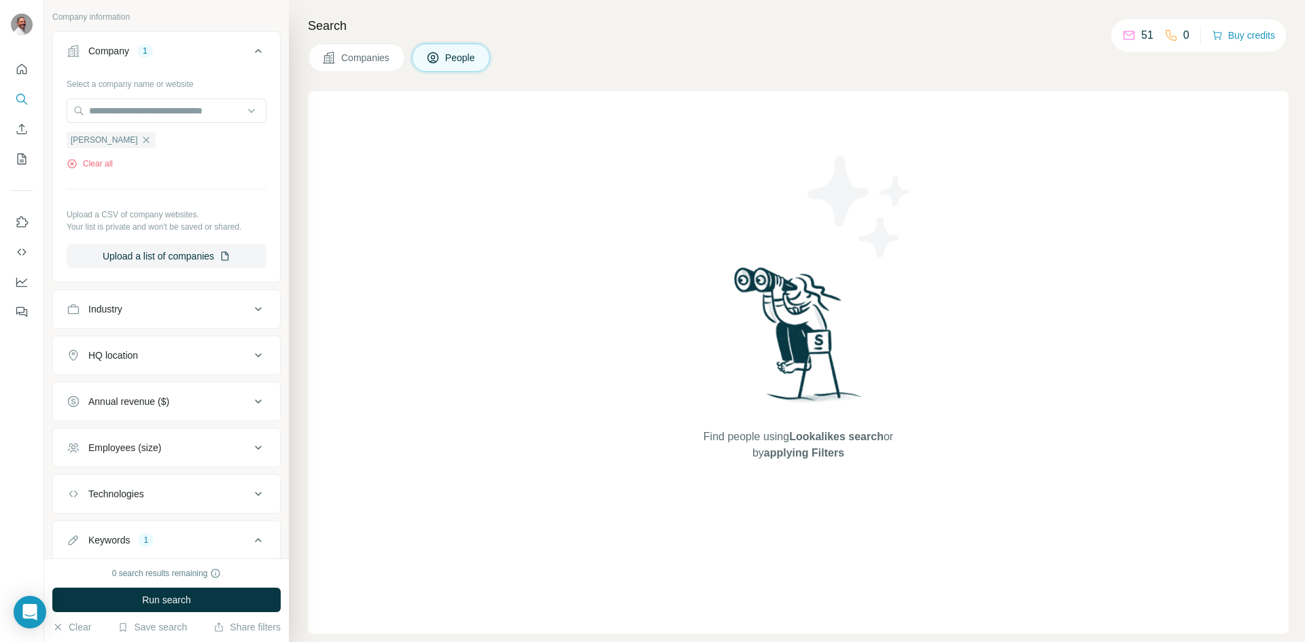
scroll to position [509, 0]
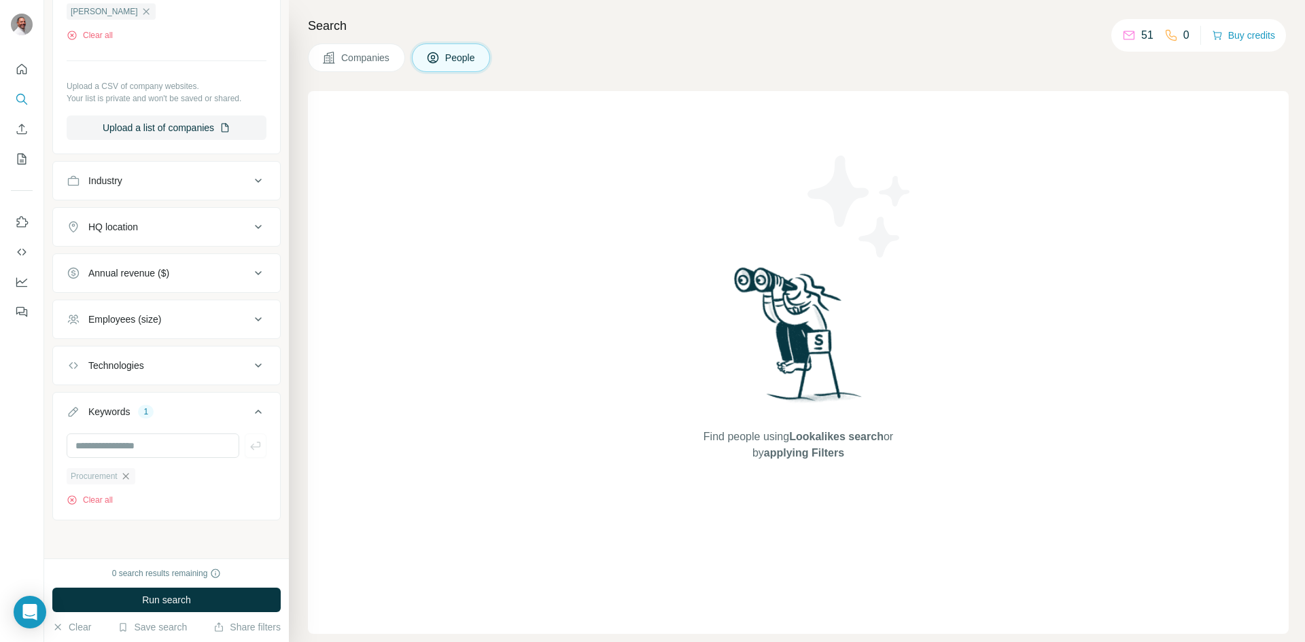
click at [126, 472] on icon "button" at bounding box center [125, 476] width 11 height 11
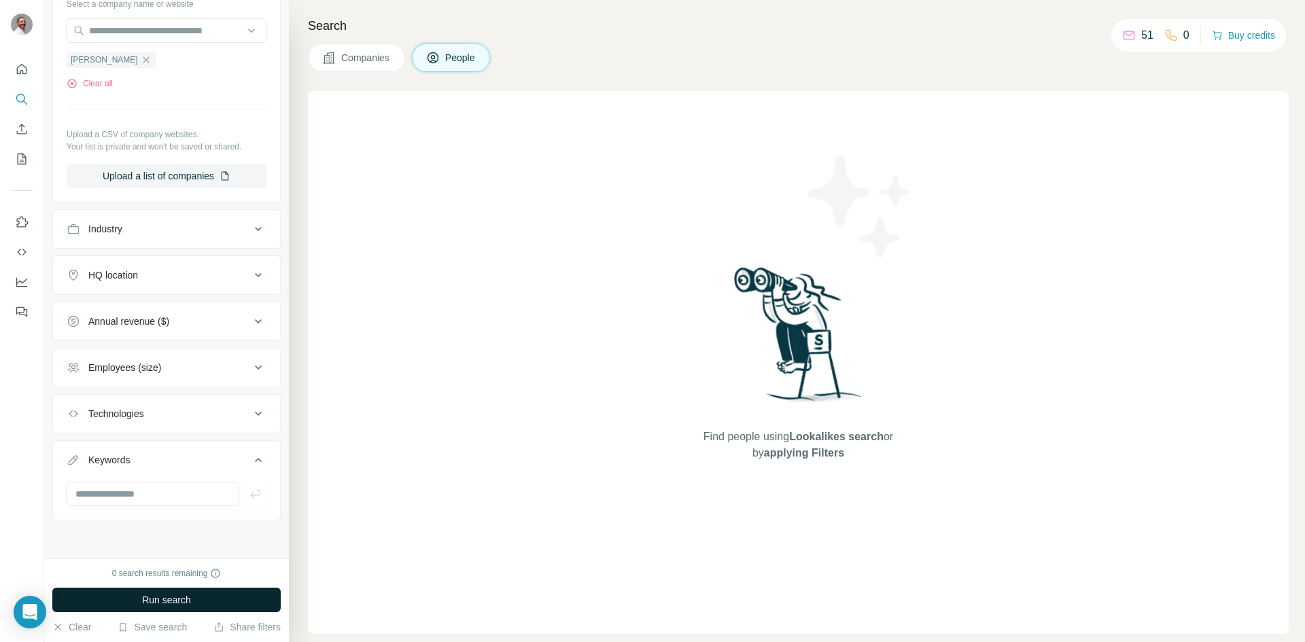
click at [159, 597] on span "Run search" at bounding box center [166, 600] width 49 height 14
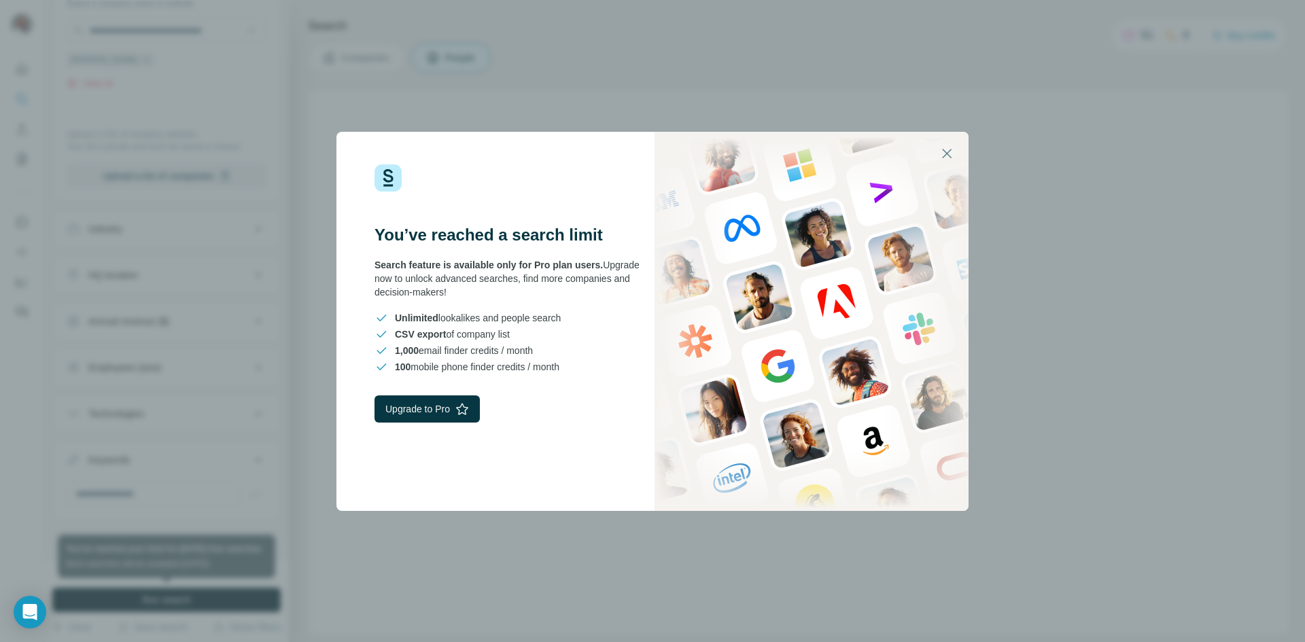
click at [972, 143] on div "You’ve reached a search limit Search feature is available only for Pro plan use…" at bounding box center [652, 321] width 1305 height 642
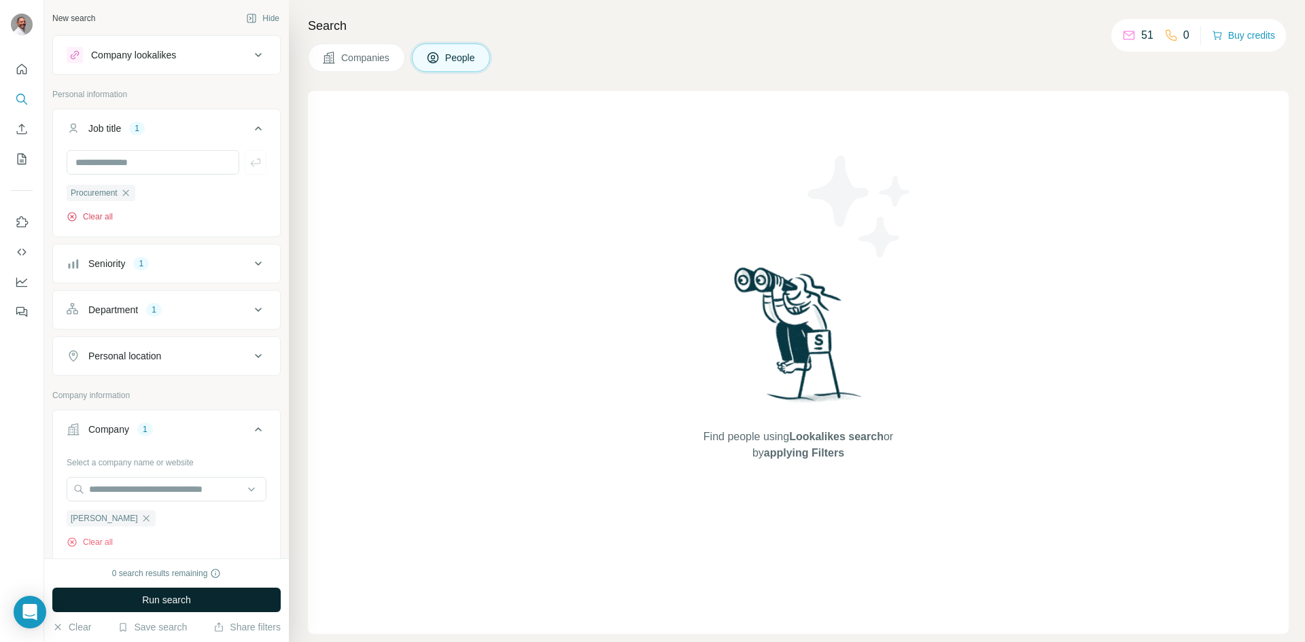
click at [82, 217] on button "Clear all" at bounding box center [90, 217] width 46 height 12
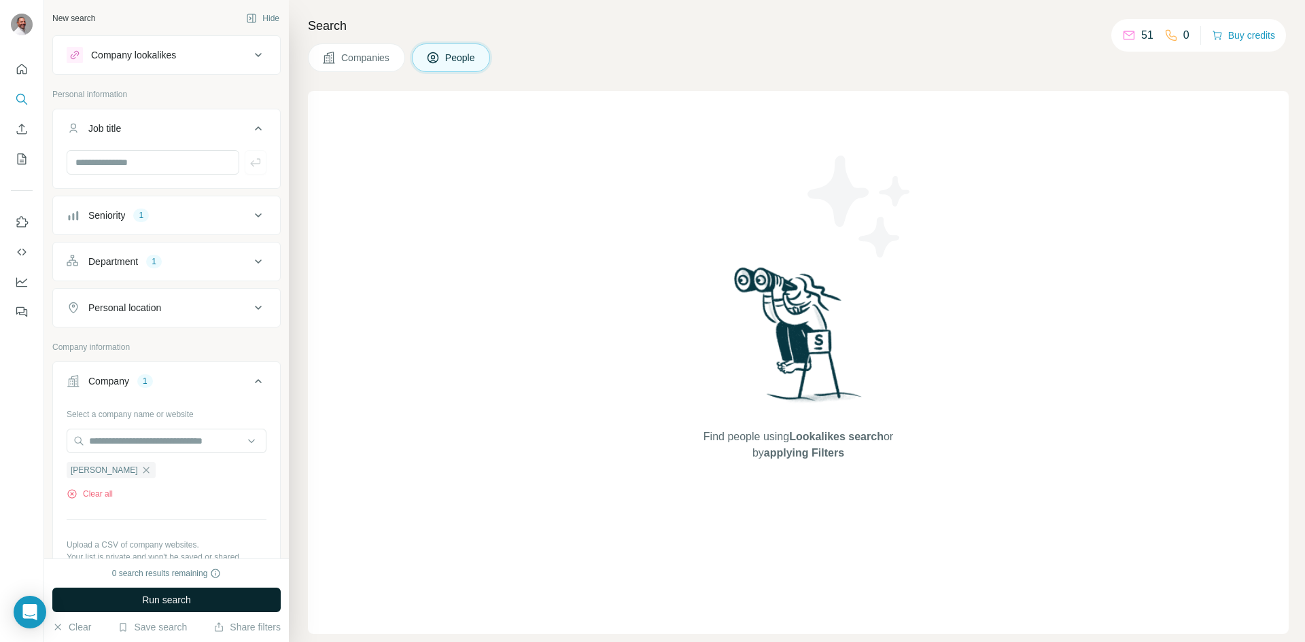
click at [345, 64] on span "Companies" at bounding box center [366, 58] width 50 height 14
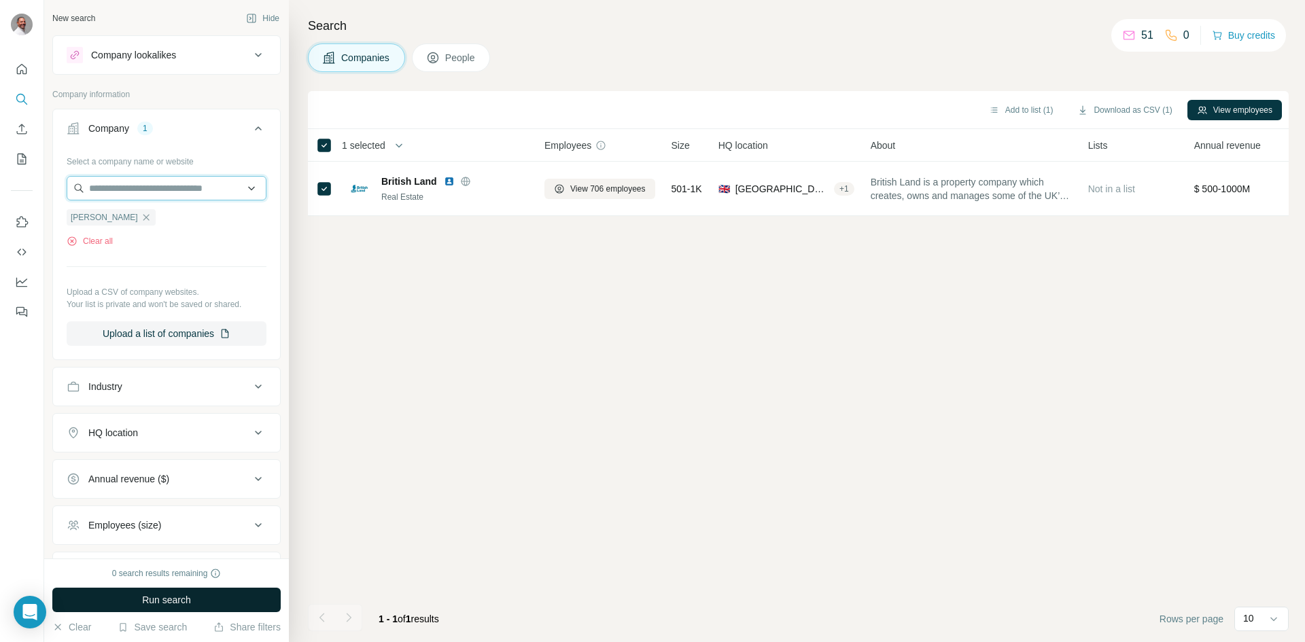
click at [184, 187] on input "text" at bounding box center [167, 188] width 200 height 24
drag, startPoint x: 118, startPoint y: 262, endPoint x: 118, endPoint y: 254, distance: 8.2
click at [118, 262] on div "Select a company name or website [PERSON_NAME] Clear all Upload a CSV of compan…" at bounding box center [167, 248] width 200 height 196
click at [91, 213] on span "[PERSON_NAME]" at bounding box center [104, 217] width 67 height 12
click at [101, 186] on input "text" at bounding box center [167, 188] width 200 height 24
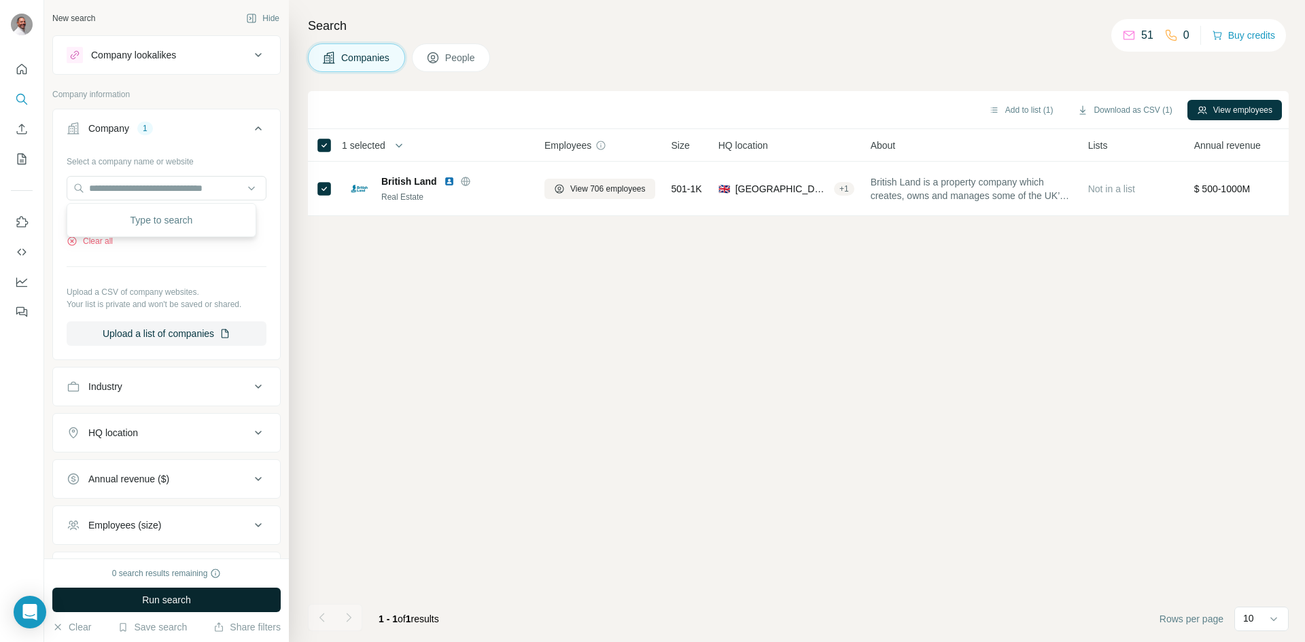
click at [179, 600] on span "Run search" at bounding box center [166, 600] width 49 height 14
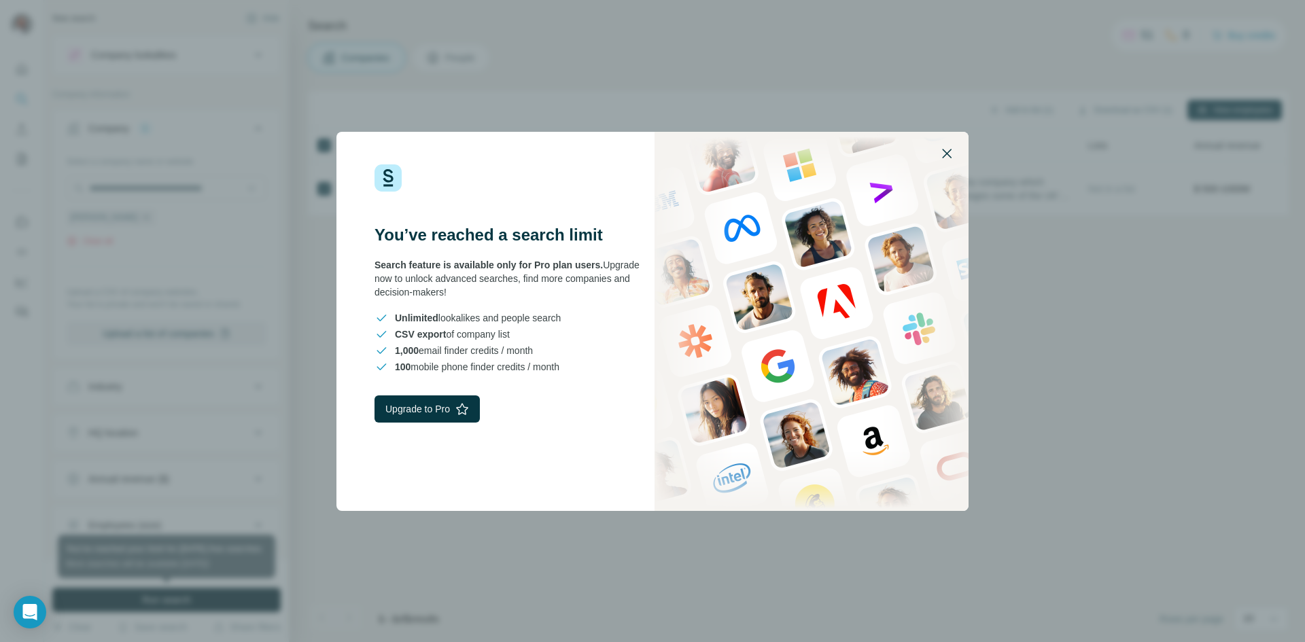
click at [948, 152] on icon "button" at bounding box center [947, 154] width 10 height 10
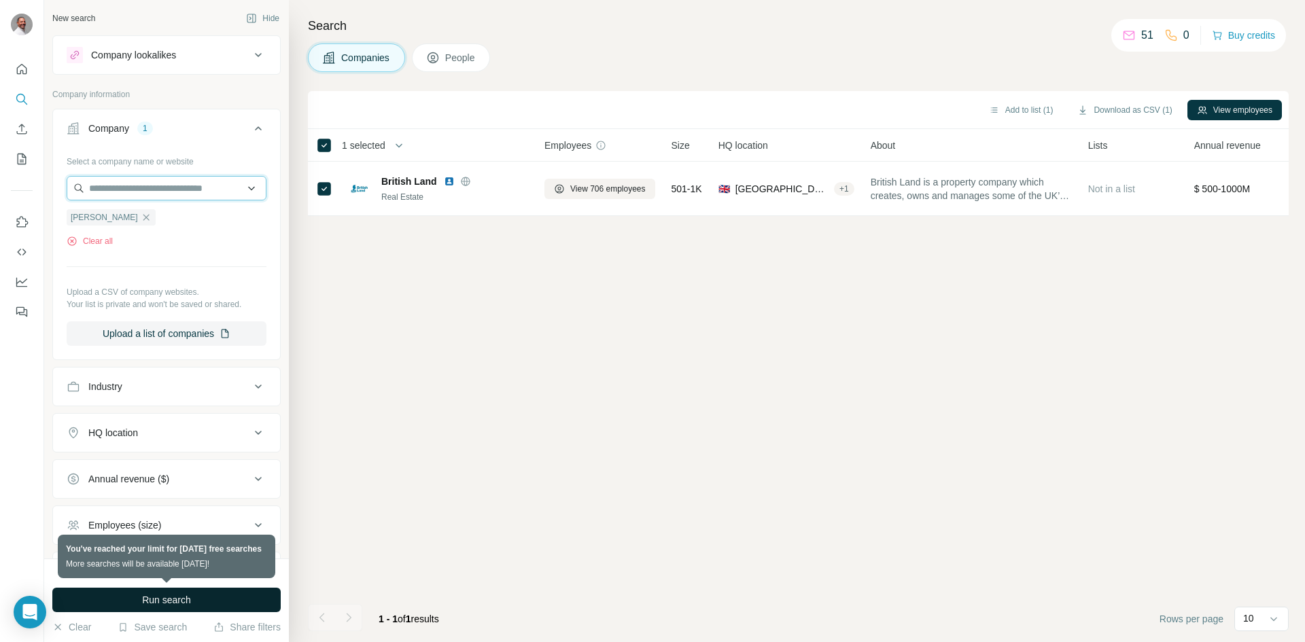
click at [135, 190] on input "text" at bounding box center [167, 188] width 200 height 24
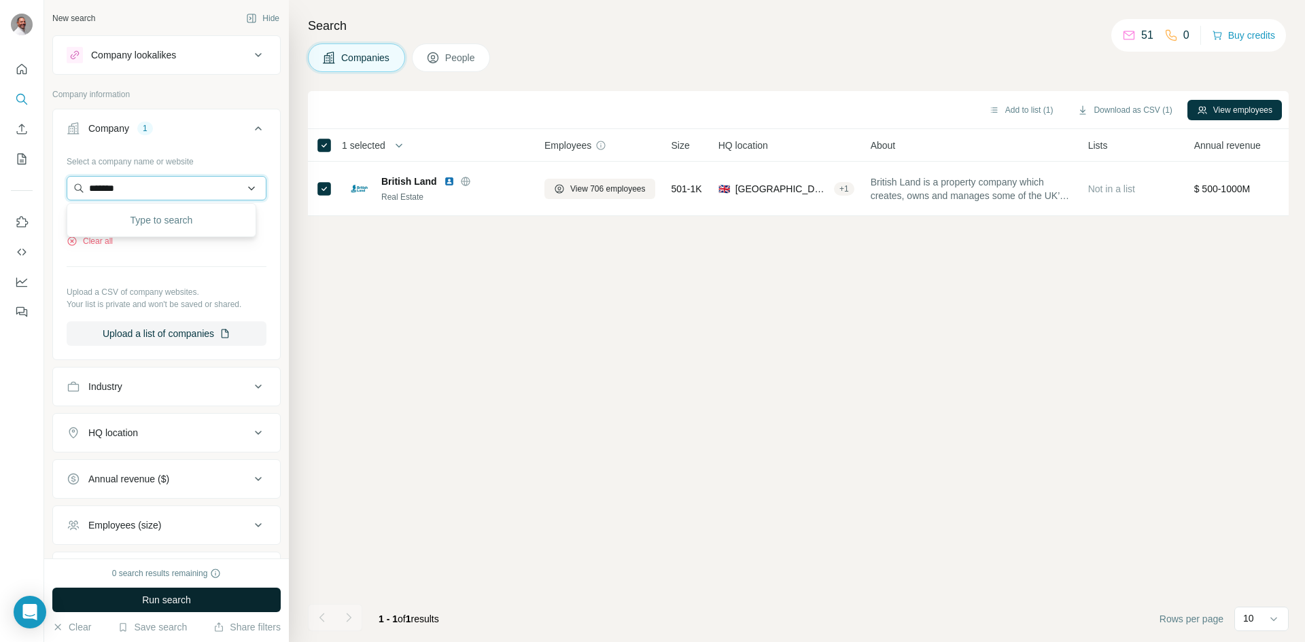
type input "*******"
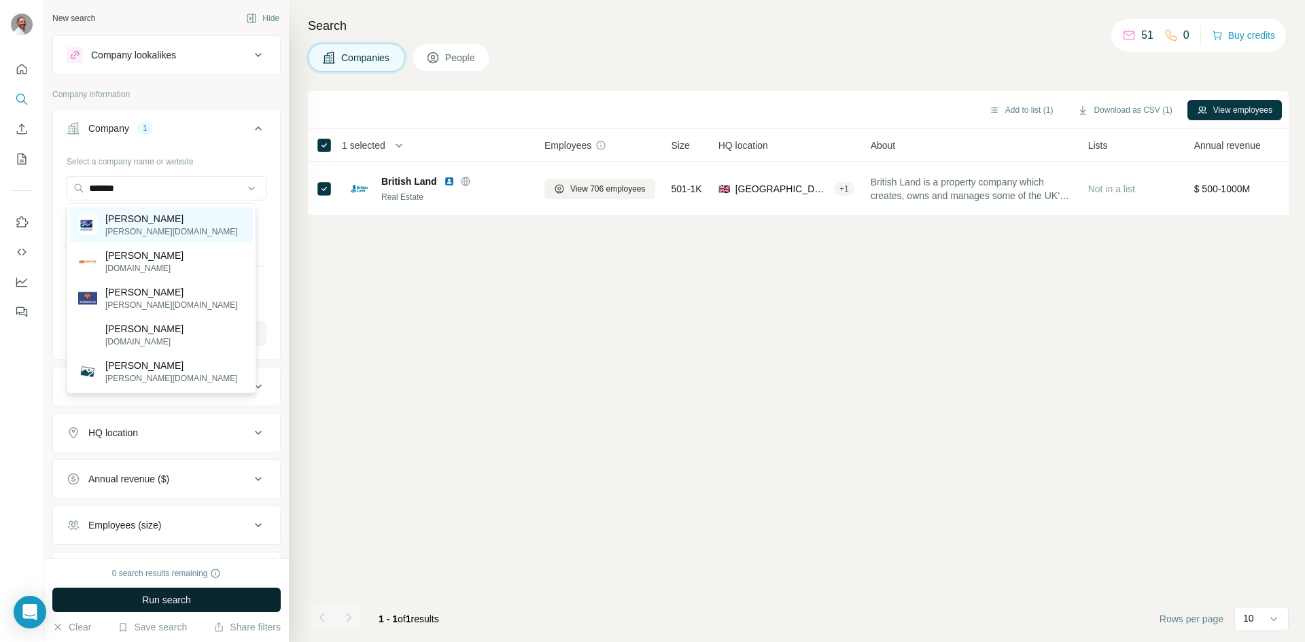
click at [118, 217] on p "[PERSON_NAME]" at bounding box center [171, 219] width 133 height 14
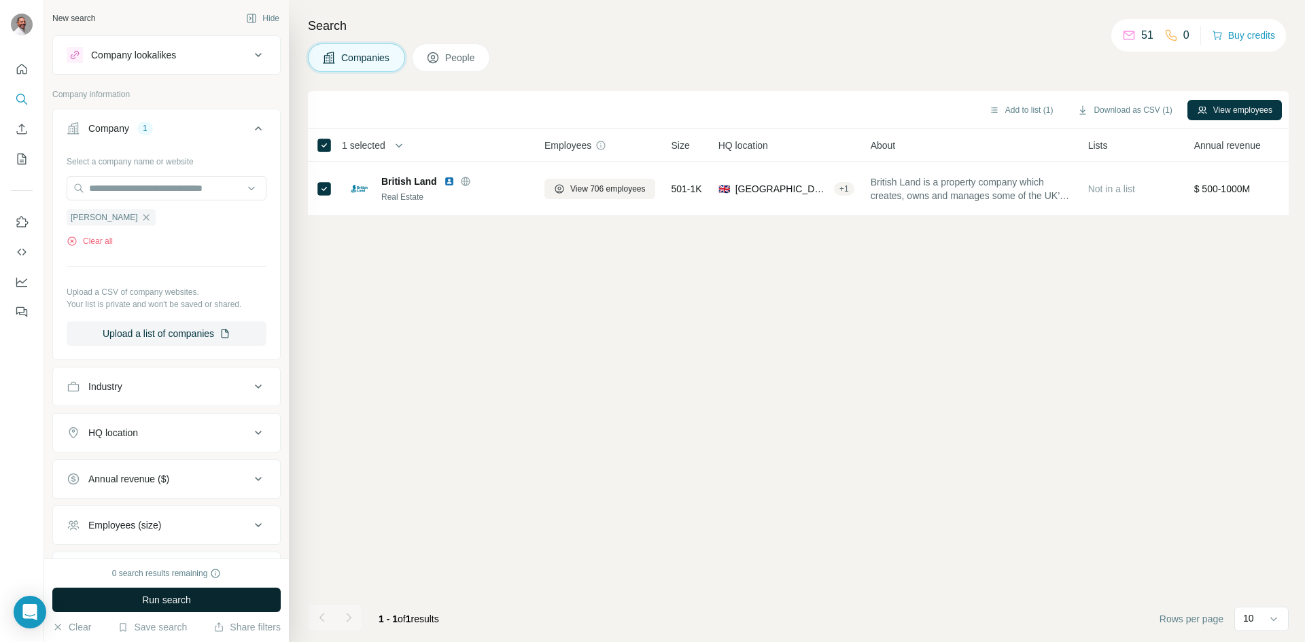
click at [188, 518] on button "Employees (size)" at bounding box center [166, 525] width 227 height 33
